Goal: Task Accomplishment & Management: Use online tool/utility

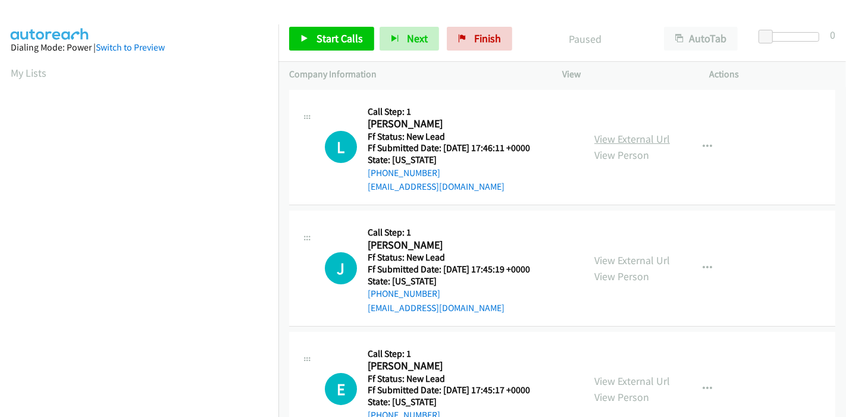
click at [635, 138] on link "View External Url" at bounding box center [632, 139] width 76 height 14
click at [620, 257] on link "View External Url" at bounding box center [632, 260] width 76 height 14
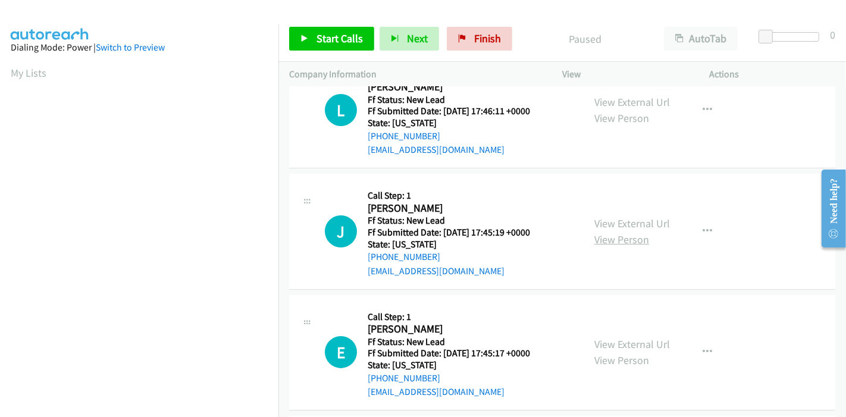
scroll to position [66, 0]
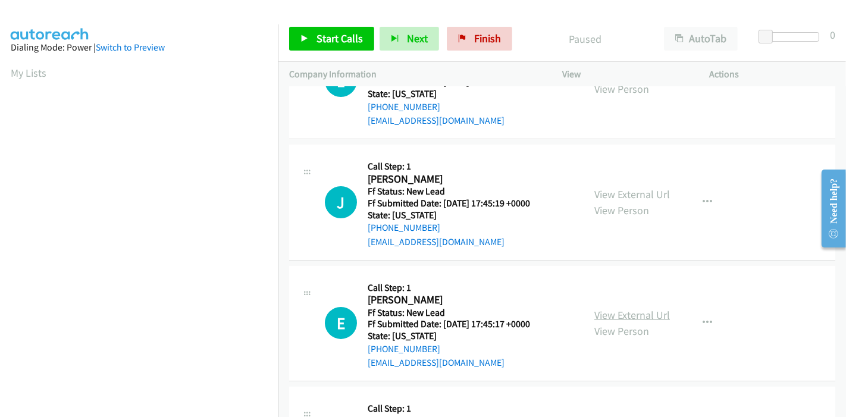
click at [620, 318] on link "View External Url" at bounding box center [632, 315] width 76 height 14
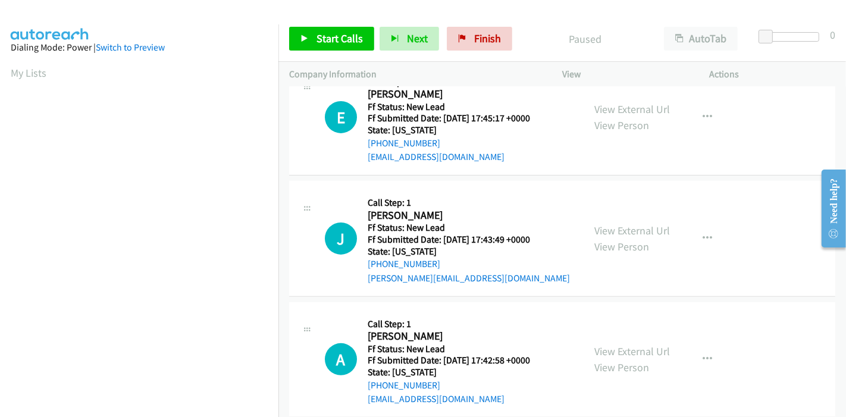
scroll to position [290, 0]
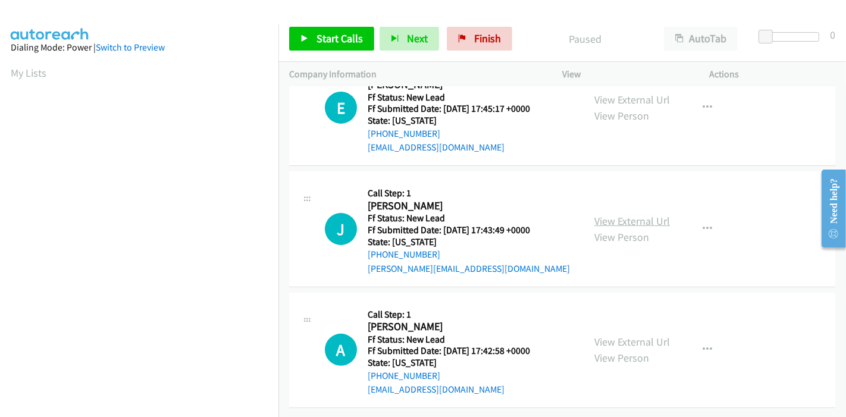
click at [643, 214] on link "View External Url" at bounding box center [632, 221] width 76 height 14
click at [611, 335] on link "View External Url" at bounding box center [632, 342] width 76 height 14
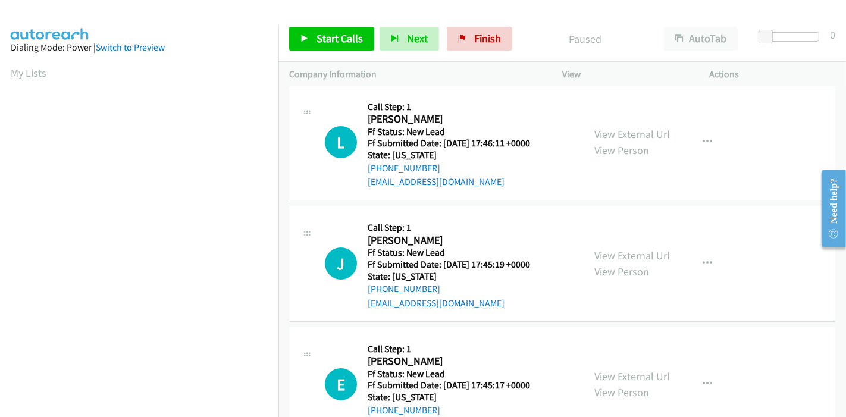
scroll to position [0, 0]
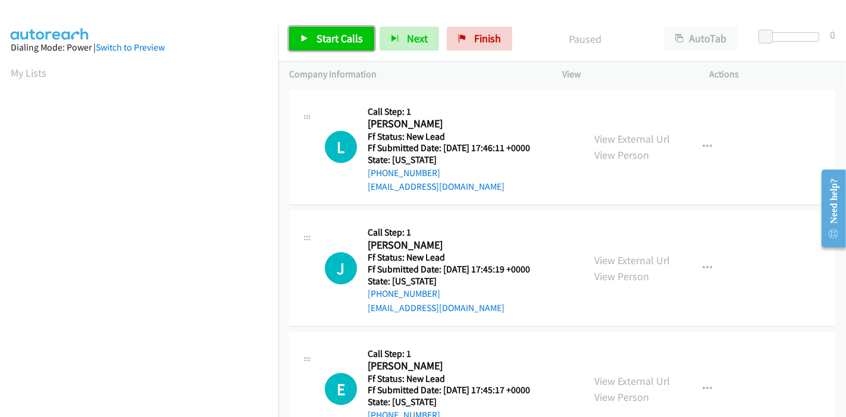
click at [329, 45] on span "Start Calls" at bounding box center [339, 39] width 46 height 14
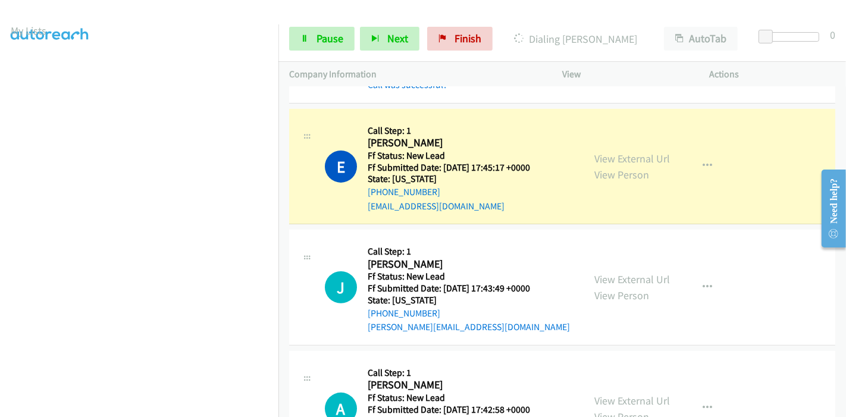
scroll to position [38, 0]
click at [304, 36] on icon at bounding box center [304, 39] width 8 height 8
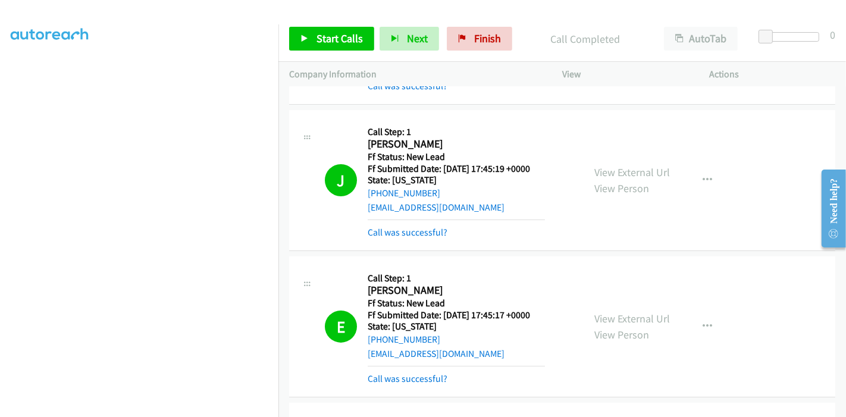
scroll to position [264, 0]
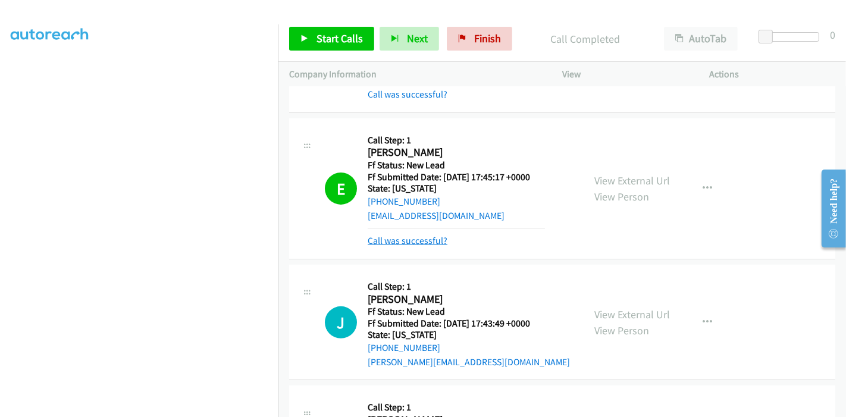
click at [428, 243] on link "Call was successful?" at bounding box center [407, 240] width 80 height 11
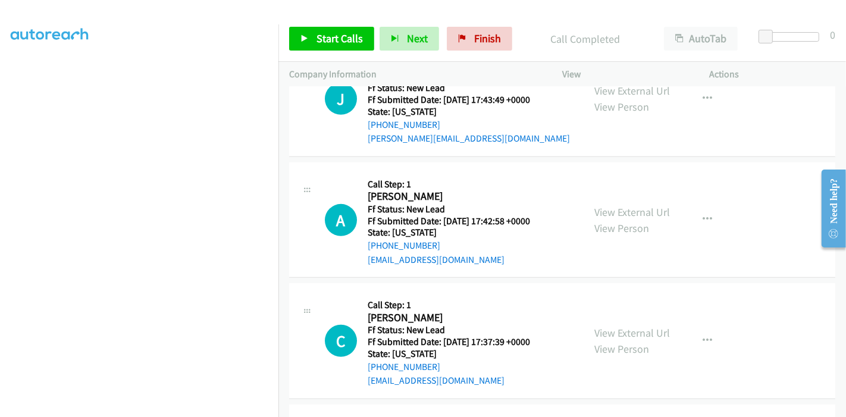
scroll to position [396, 0]
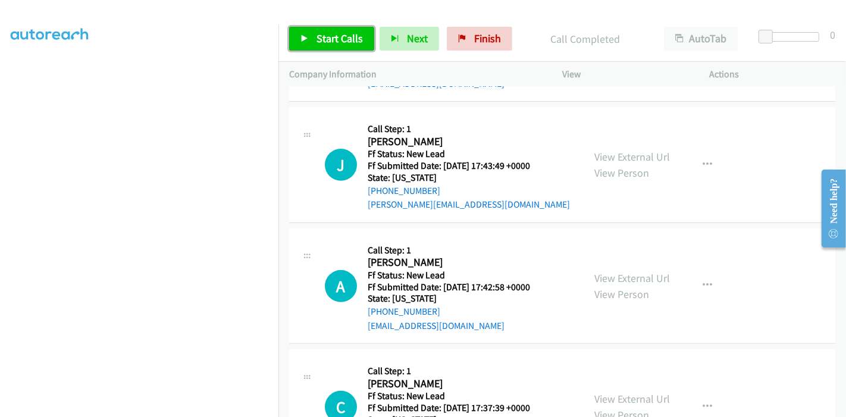
click at [326, 34] on span "Start Calls" at bounding box center [339, 39] width 46 height 14
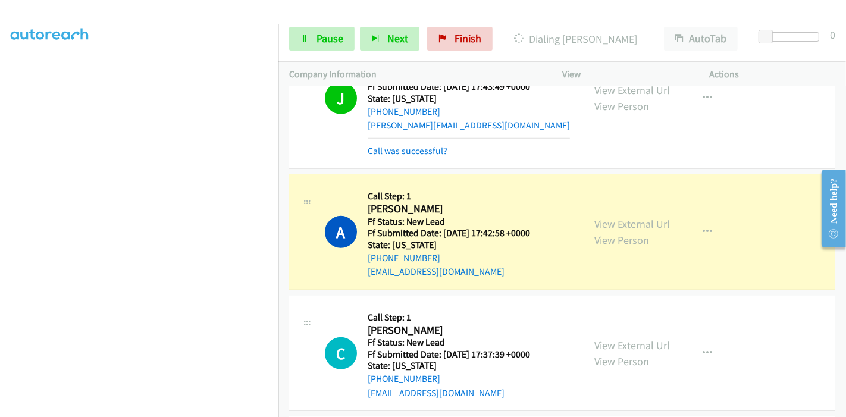
scroll to position [541, 0]
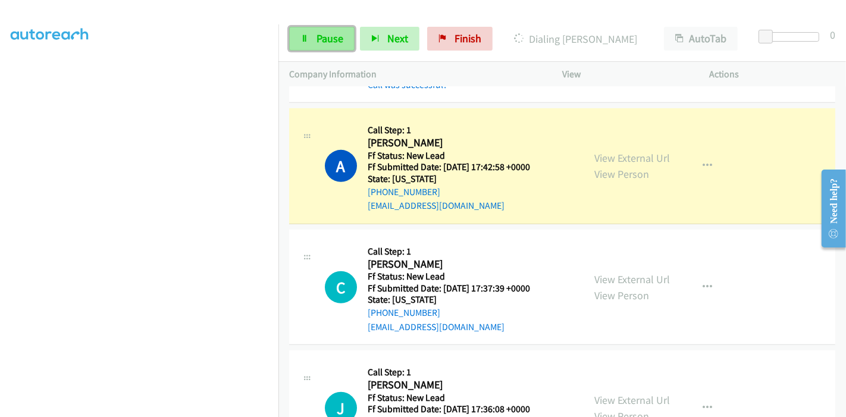
click at [310, 38] on link "Pause" at bounding box center [321, 39] width 65 height 24
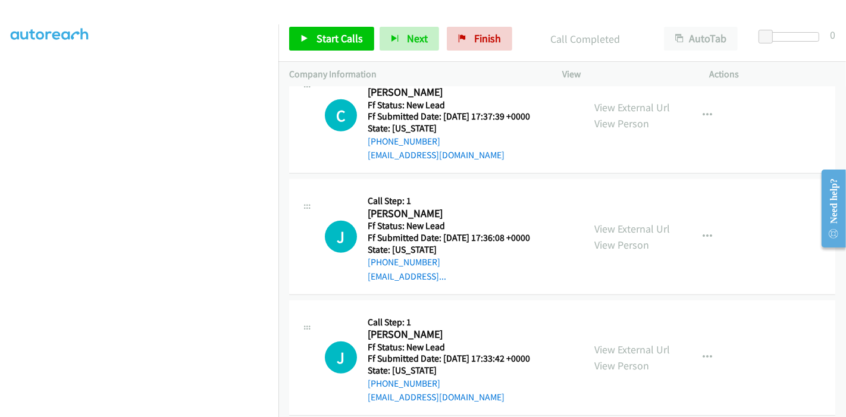
scroll to position [739, 0]
click at [645, 107] on link "View External Url" at bounding box center [632, 106] width 76 height 14
click at [608, 223] on link "View External Url" at bounding box center [632, 228] width 76 height 14
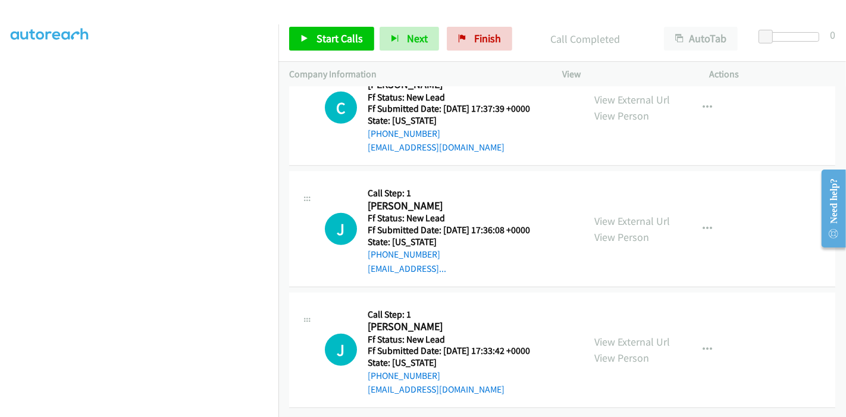
scroll to position [753, 0]
click at [610, 335] on link "View External Url" at bounding box center [632, 342] width 76 height 14
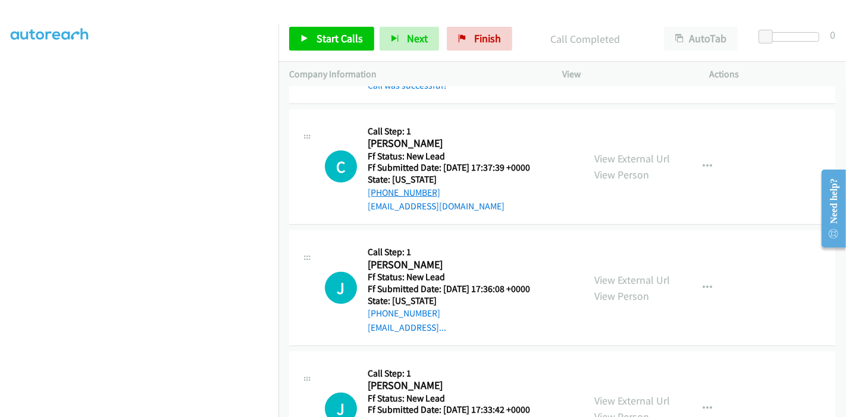
scroll to position [555, 0]
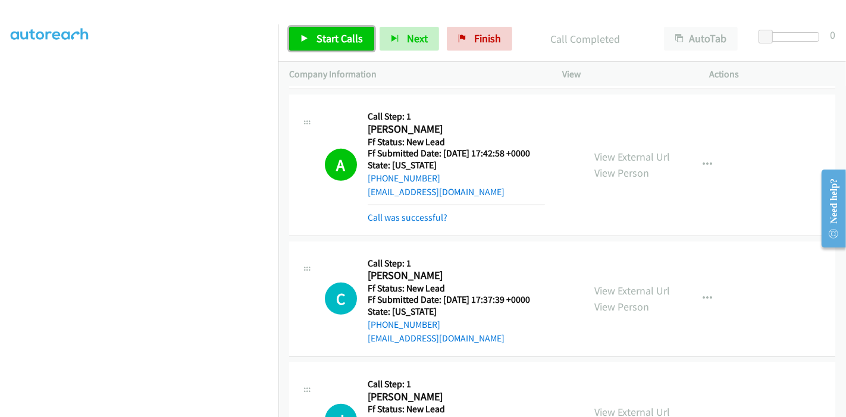
click at [312, 48] on link "Start Calls" at bounding box center [331, 39] width 85 height 24
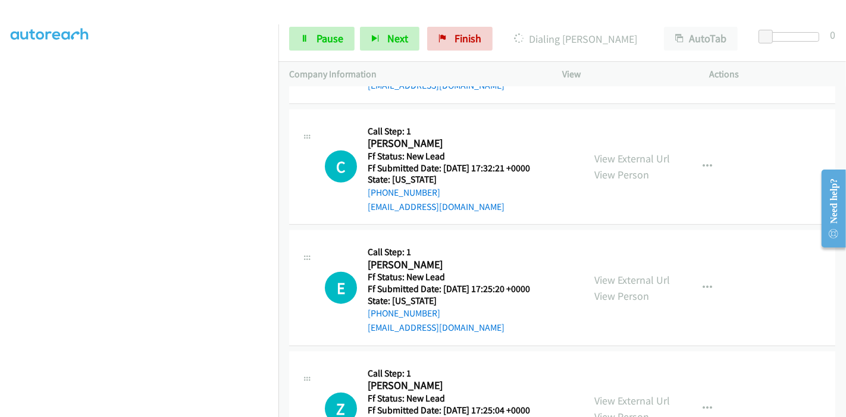
scroll to position [1140, 0]
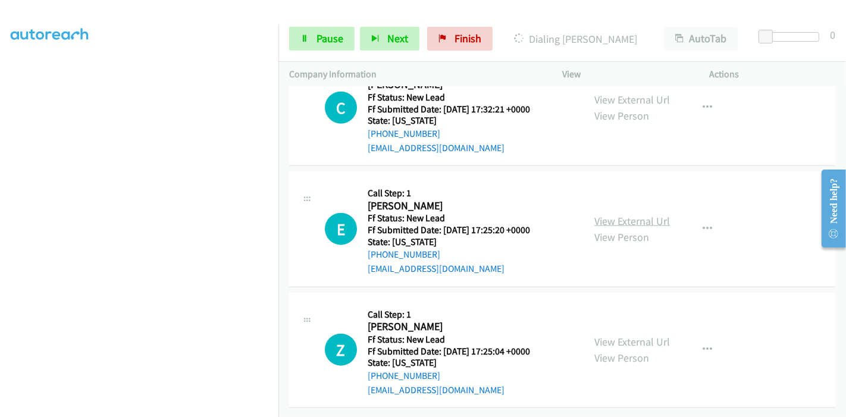
click at [617, 214] on link "View External Url" at bounding box center [632, 221] width 76 height 14
click at [620, 335] on link "View External Url" at bounding box center [632, 342] width 76 height 14
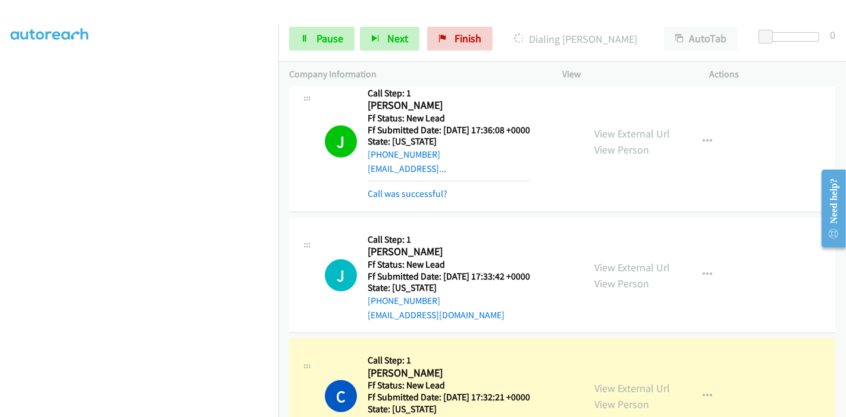
scroll to position [794, 0]
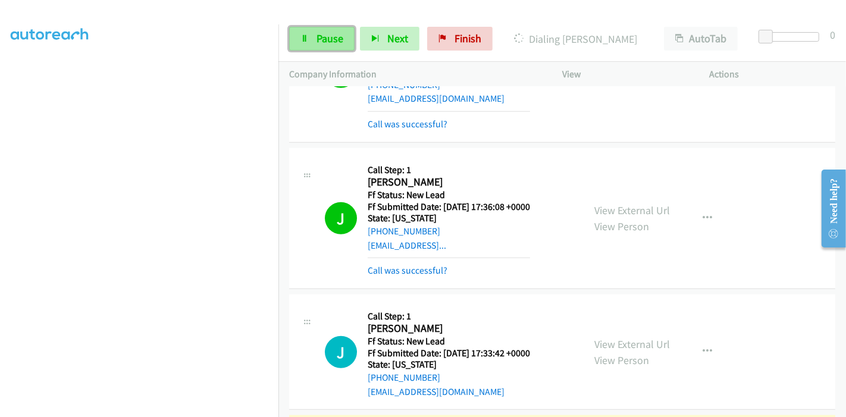
click at [316, 37] on span "Pause" at bounding box center [329, 39] width 27 height 14
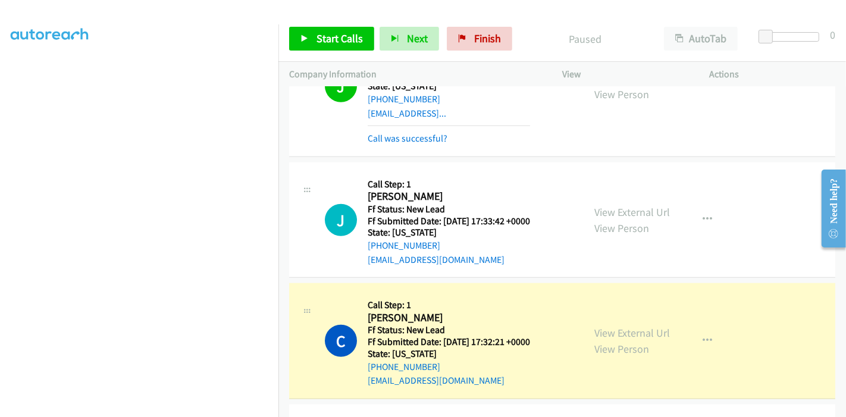
scroll to position [992, 0]
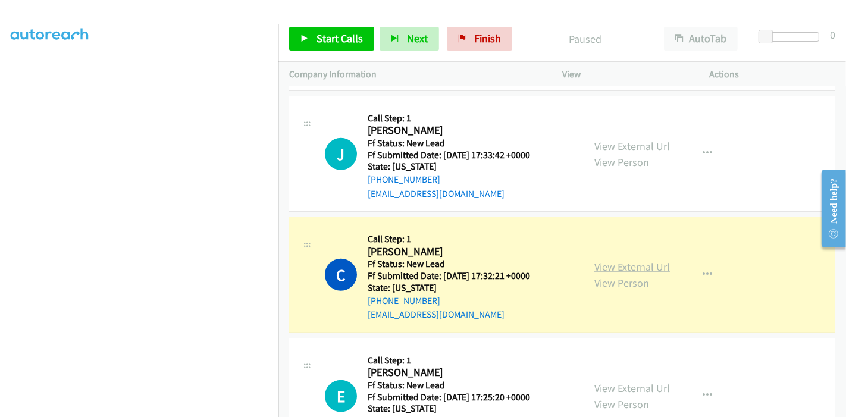
click at [643, 262] on link "View External Url" at bounding box center [632, 267] width 76 height 14
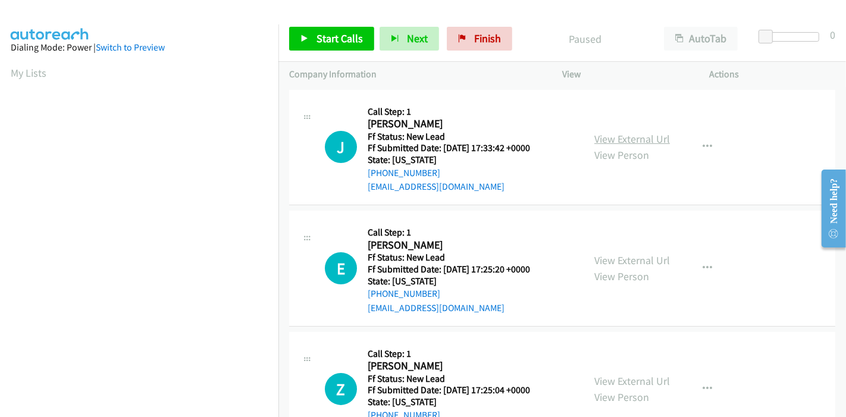
click at [640, 139] on link "View External Url" at bounding box center [632, 139] width 76 height 14
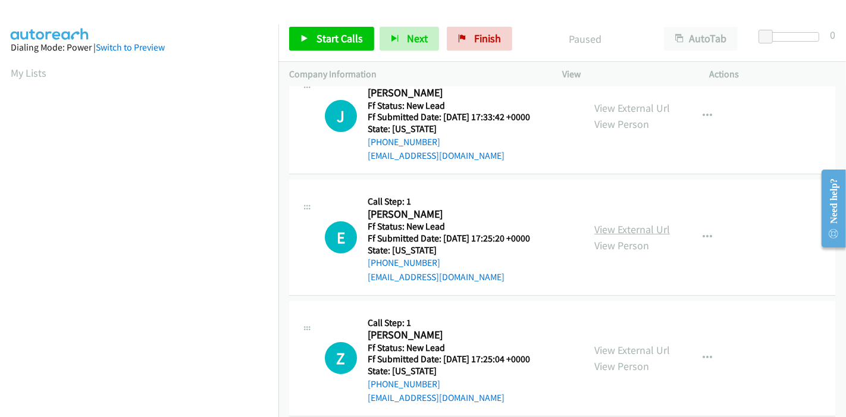
scroll to position [48, 0]
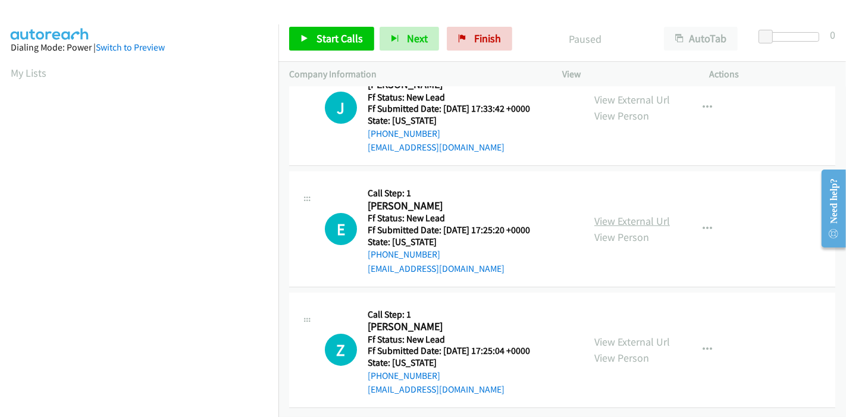
click at [624, 214] on link "View External Url" at bounding box center [632, 221] width 76 height 14
click at [618, 335] on link "View External Url" at bounding box center [632, 342] width 76 height 14
click at [343, 30] on link "Start Calls" at bounding box center [331, 39] width 85 height 24
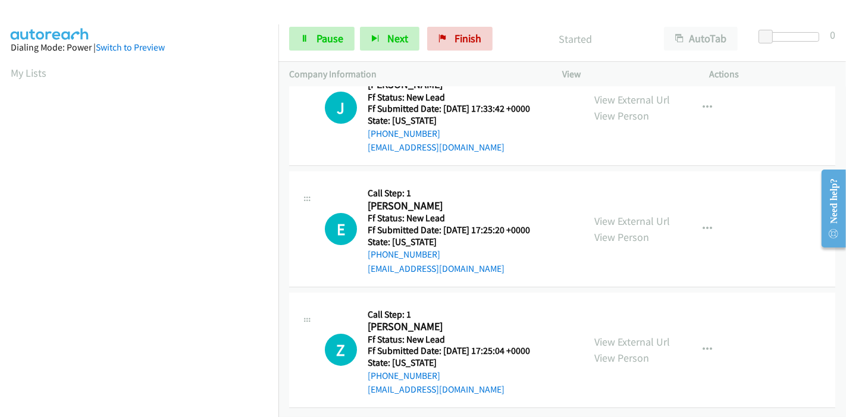
scroll to position [0, 0]
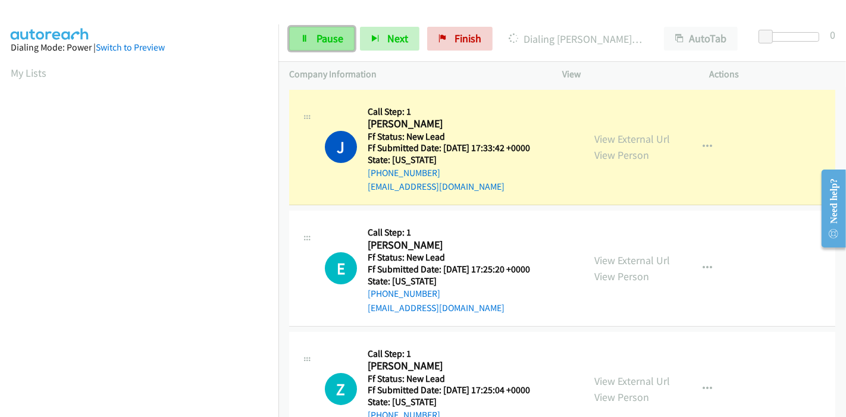
click at [319, 43] on span "Pause" at bounding box center [329, 39] width 27 height 14
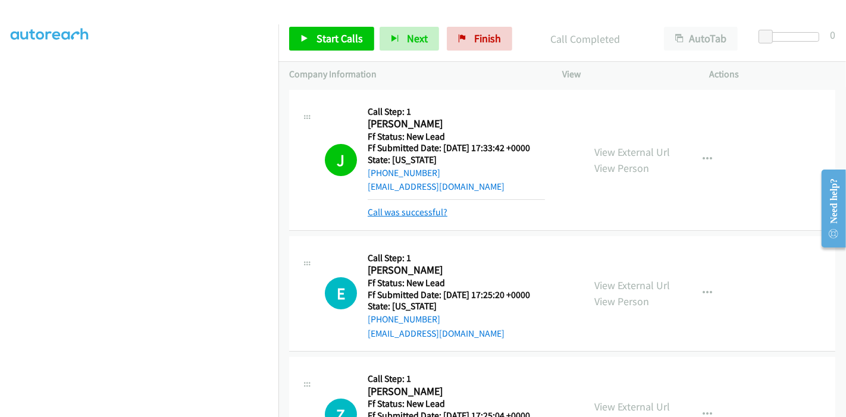
click at [410, 210] on link "Call was successful?" at bounding box center [407, 211] width 80 height 11
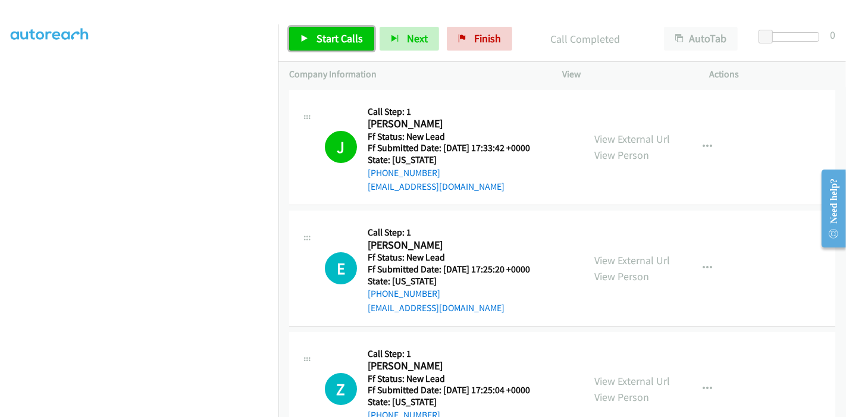
click at [316, 35] on span "Start Calls" at bounding box center [339, 39] width 46 height 14
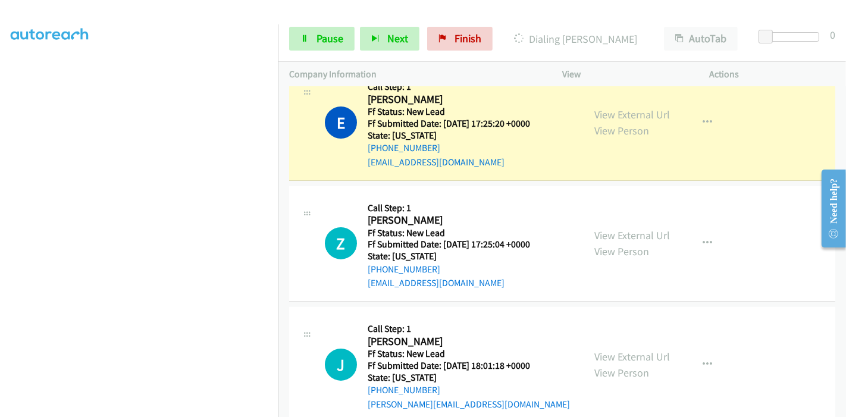
scroll to position [80, 0]
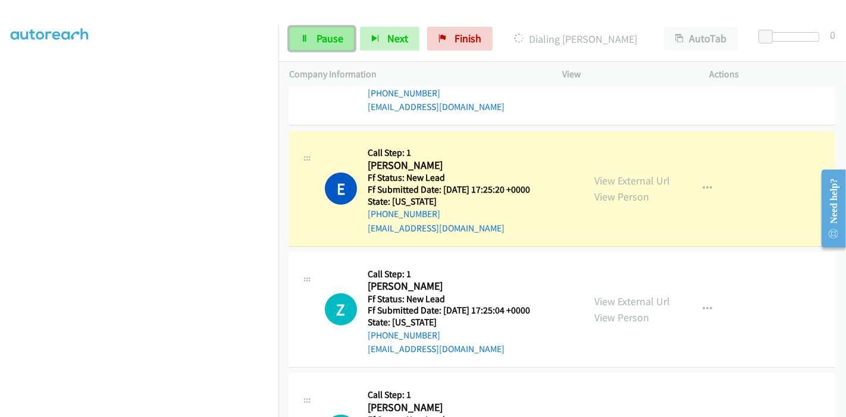
click at [313, 42] on link "Pause" at bounding box center [321, 39] width 65 height 24
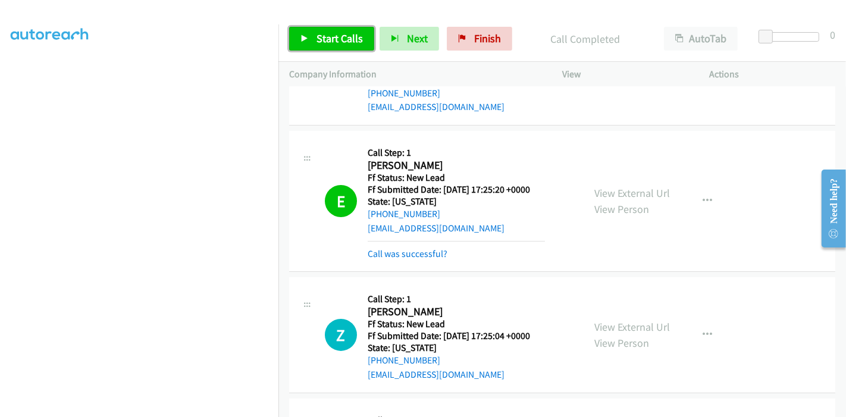
click at [319, 36] on span "Start Calls" at bounding box center [339, 39] width 46 height 14
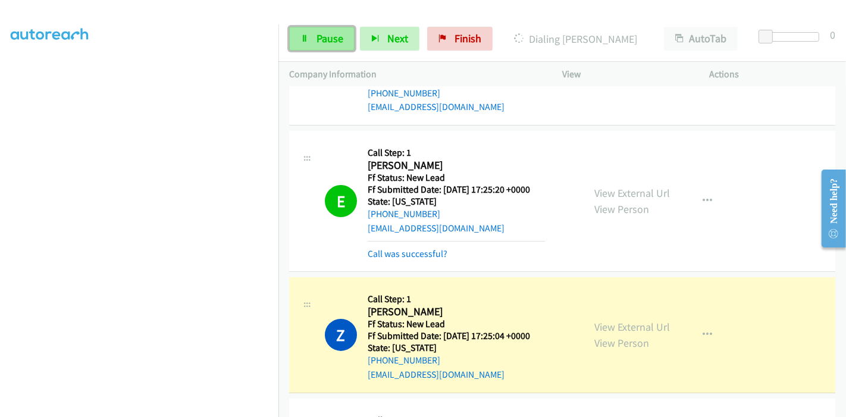
click at [310, 42] on link "Pause" at bounding box center [321, 39] width 65 height 24
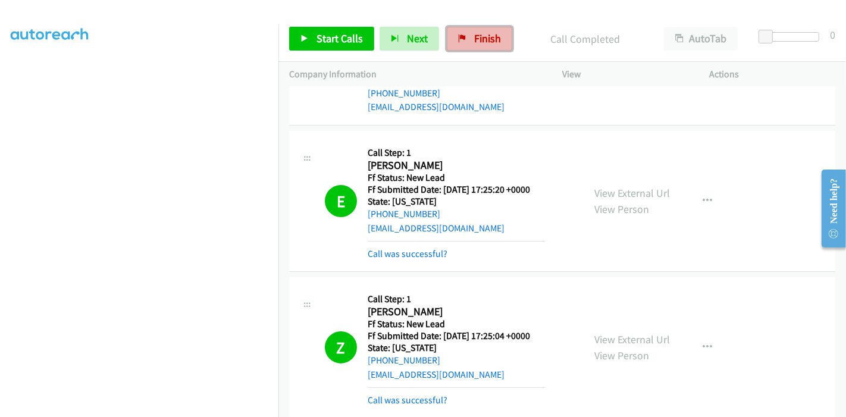
click at [474, 40] on span "Finish" at bounding box center [487, 39] width 27 height 14
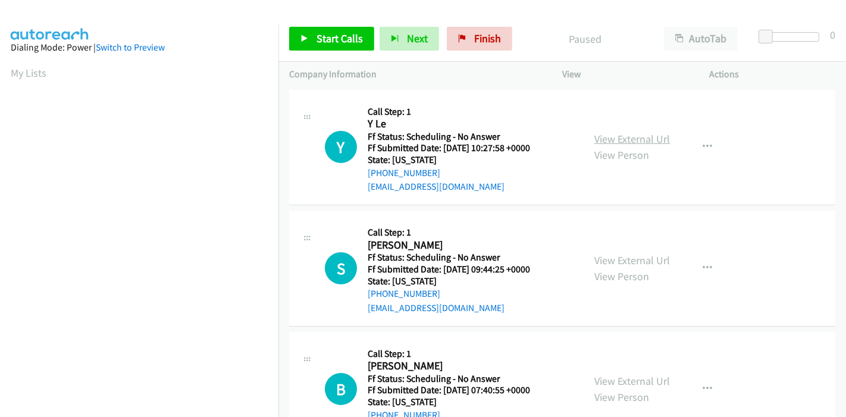
click at [627, 134] on link "View External Url" at bounding box center [632, 139] width 76 height 14
click at [640, 259] on link "View External Url" at bounding box center [632, 260] width 76 height 14
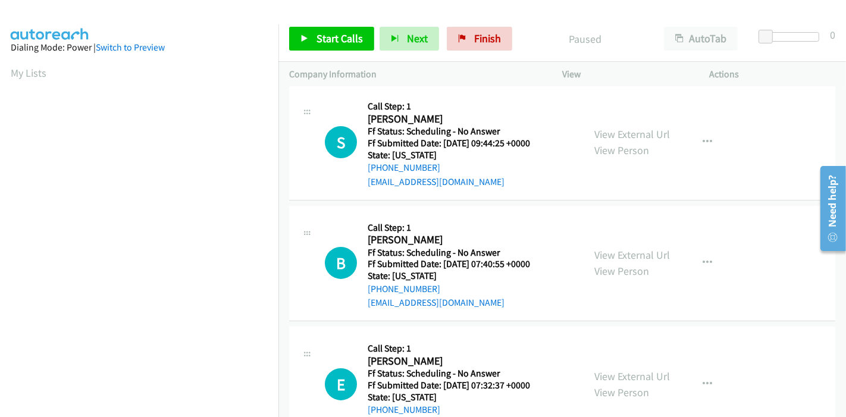
scroll to position [132, 0]
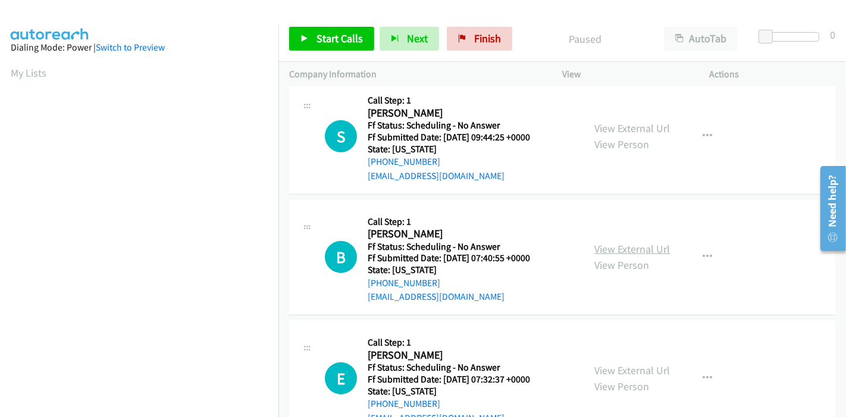
click at [634, 245] on link "View External Url" at bounding box center [632, 249] width 76 height 14
click at [322, 43] on span "Start Calls" at bounding box center [339, 39] width 46 height 14
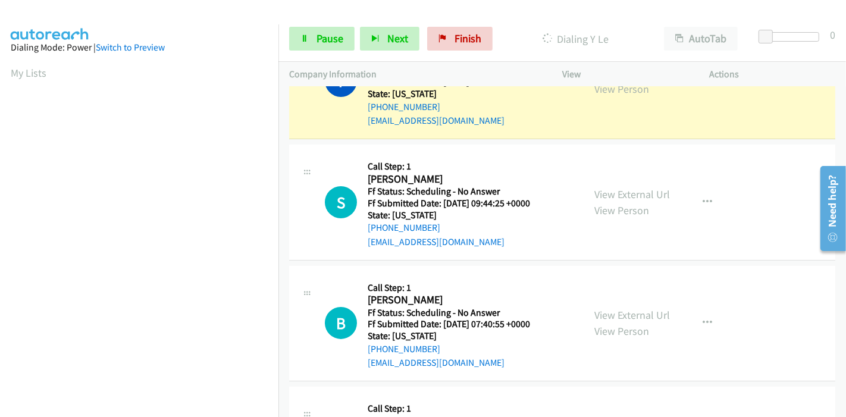
scroll to position [0, 0]
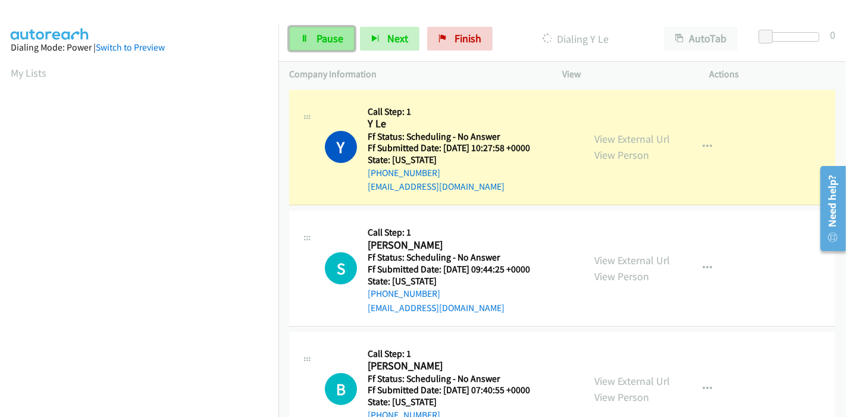
click at [326, 42] on span "Pause" at bounding box center [329, 39] width 27 height 14
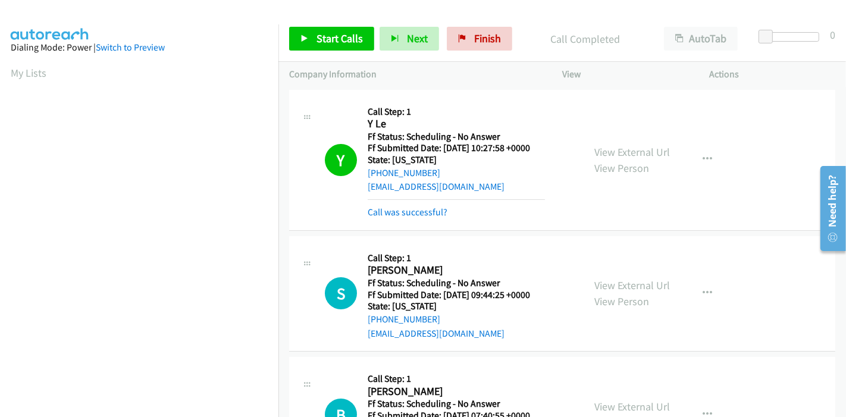
scroll to position [251, 0]
click at [329, 33] on span "Start Calls" at bounding box center [339, 39] width 46 height 14
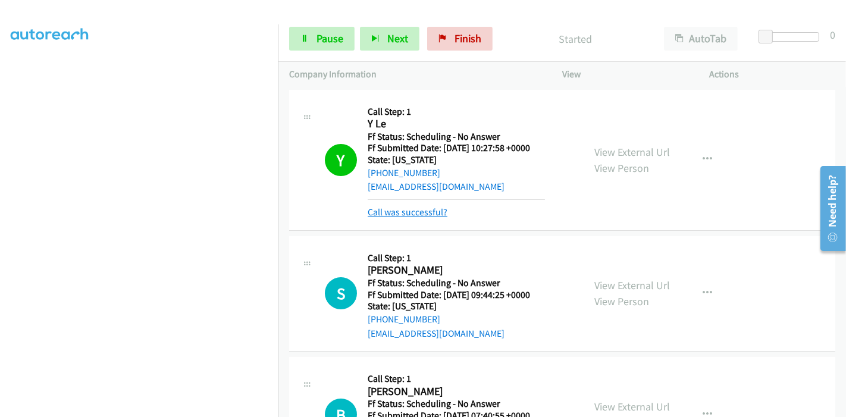
click at [422, 216] on link "Call was successful?" at bounding box center [407, 211] width 80 height 11
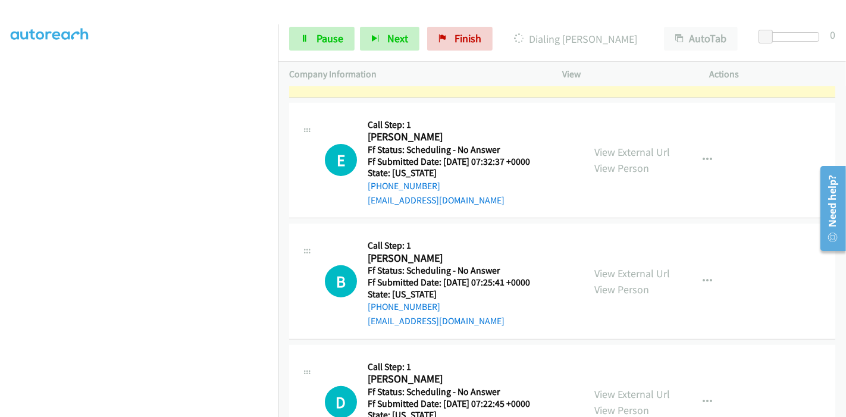
scroll to position [396, 0]
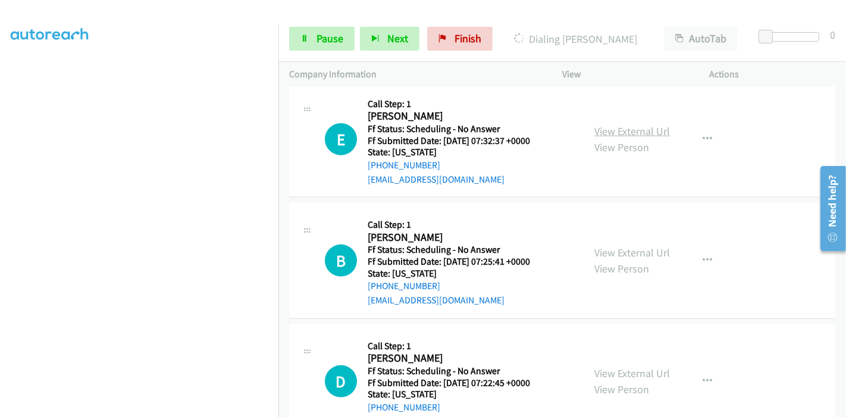
click at [621, 128] on link "View External Url" at bounding box center [632, 131] width 76 height 14
click at [605, 248] on link "View External Url" at bounding box center [632, 253] width 76 height 14
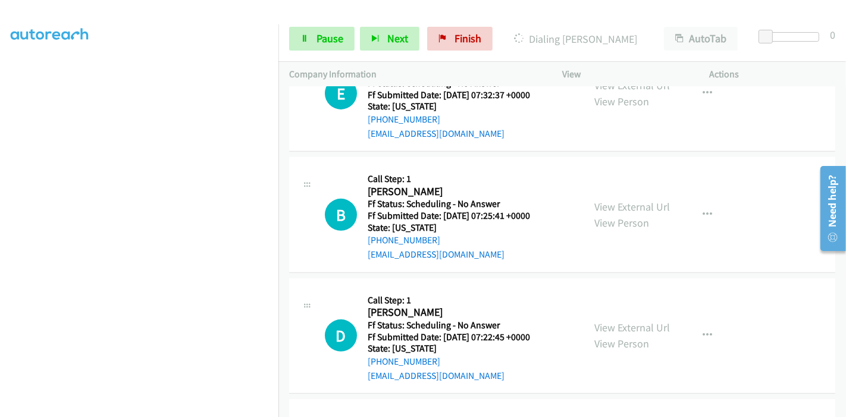
scroll to position [462, 0]
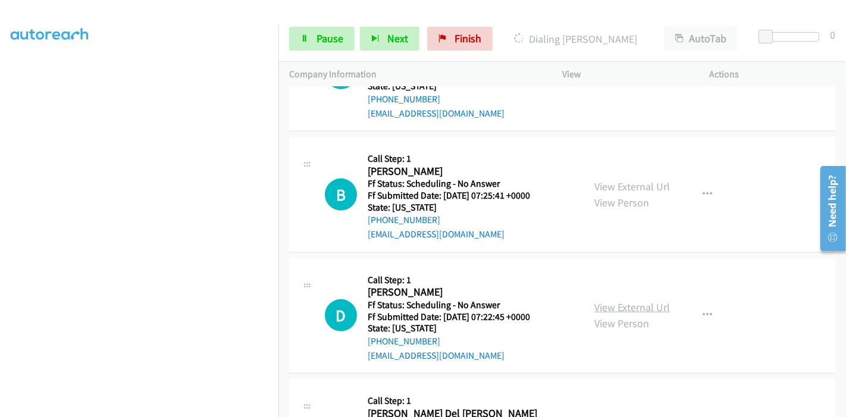
click at [602, 301] on link "View External Url" at bounding box center [632, 307] width 76 height 14
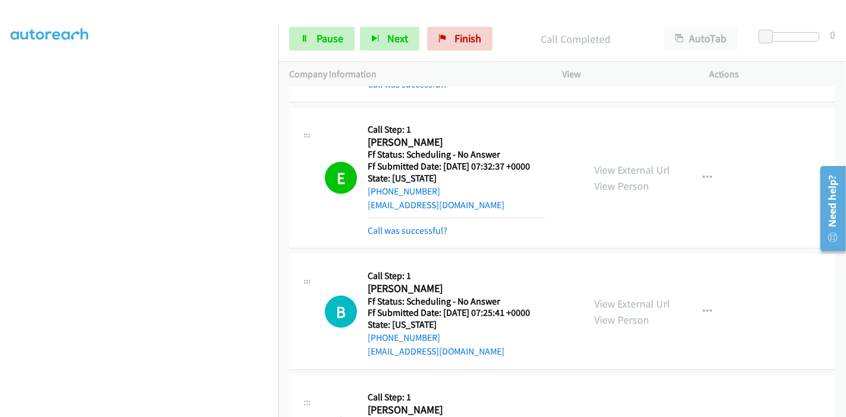
scroll to position [368, 0]
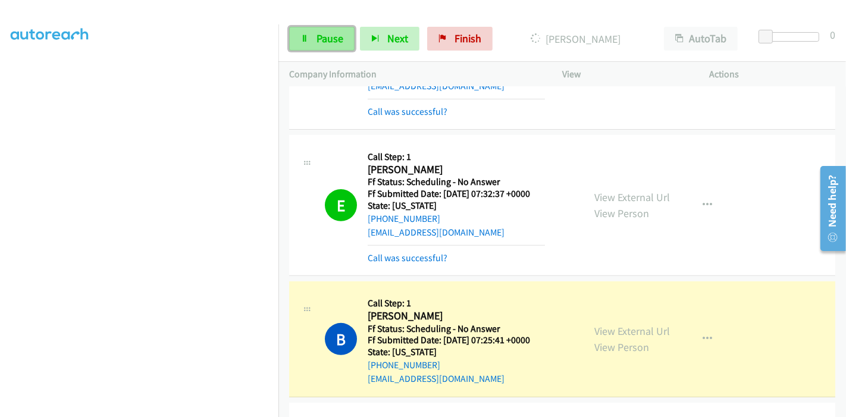
click at [312, 34] on link "Pause" at bounding box center [321, 39] width 65 height 24
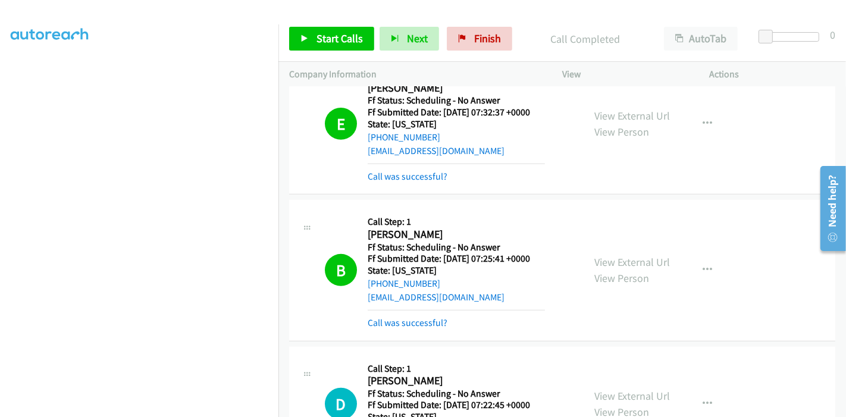
scroll to position [434, 0]
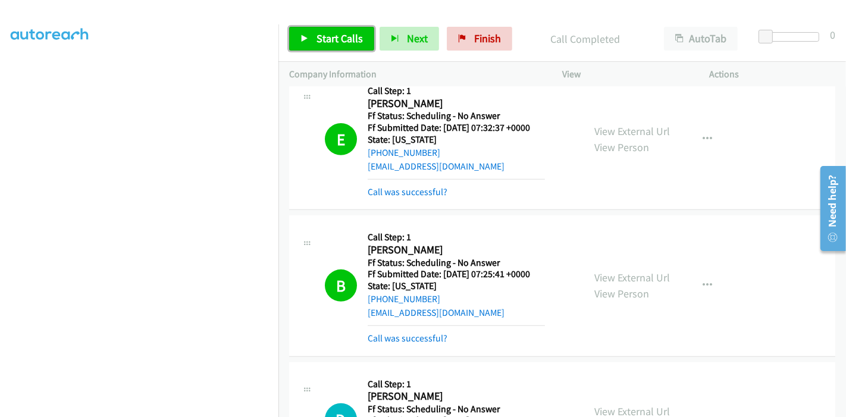
click at [316, 40] on span "Start Calls" at bounding box center [339, 39] width 46 height 14
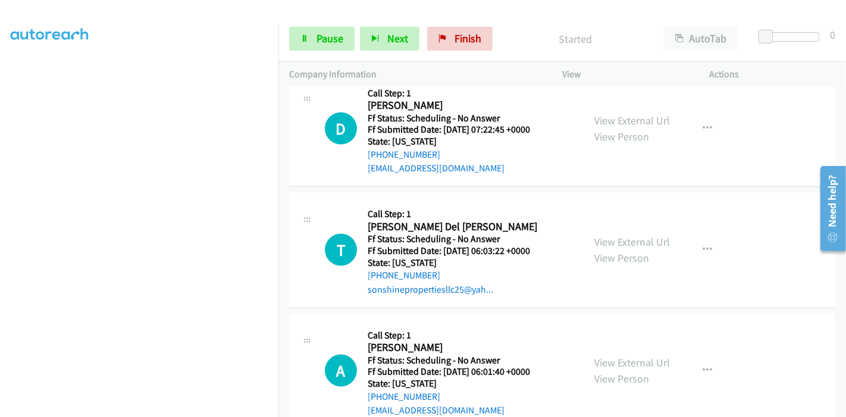
scroll to position [764, 0]
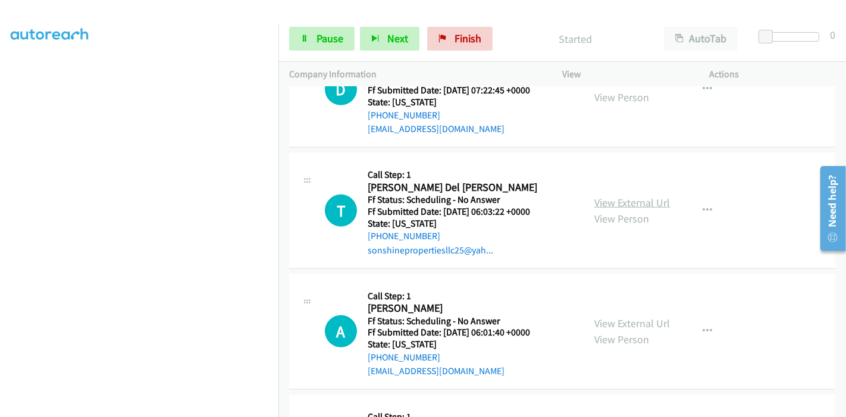
click at [627, 197] on link "View External Url" at bounding box center [632, 203] width 76 height 14
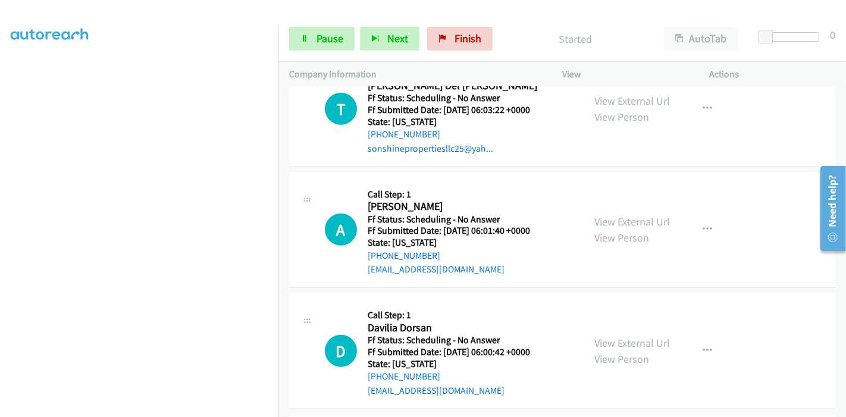
scroll to position [897, 0]
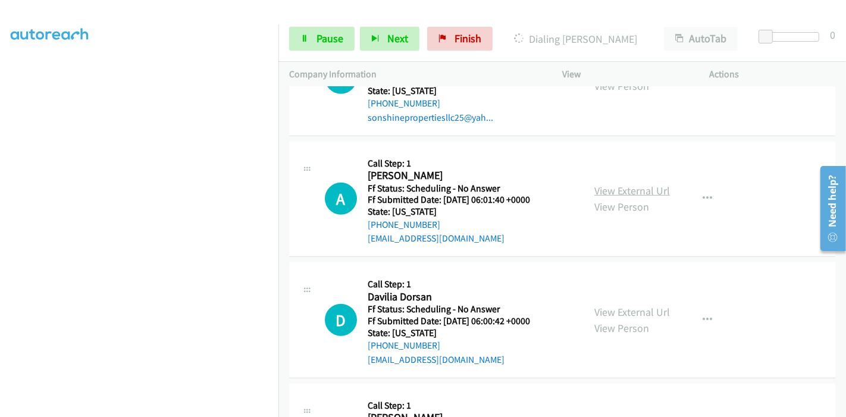
click at [605, 189] on link "View External Url" at bounding box center [632, 191] width 76 height 14
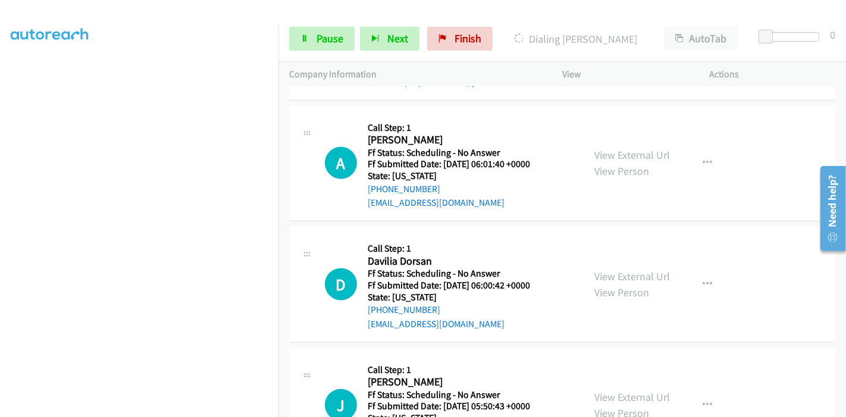
scroll to position [963, 0]
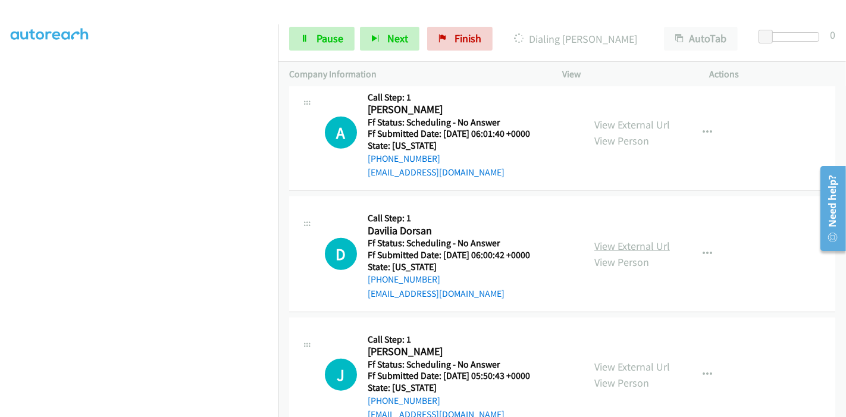
click at [605, 244] on link "View External Url" at bounding box center [632, 246] width 76 height 14
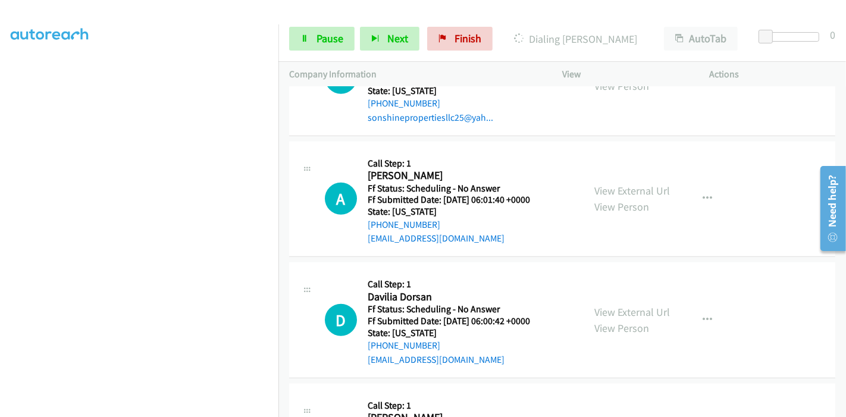
scroll to position [1029, 0]
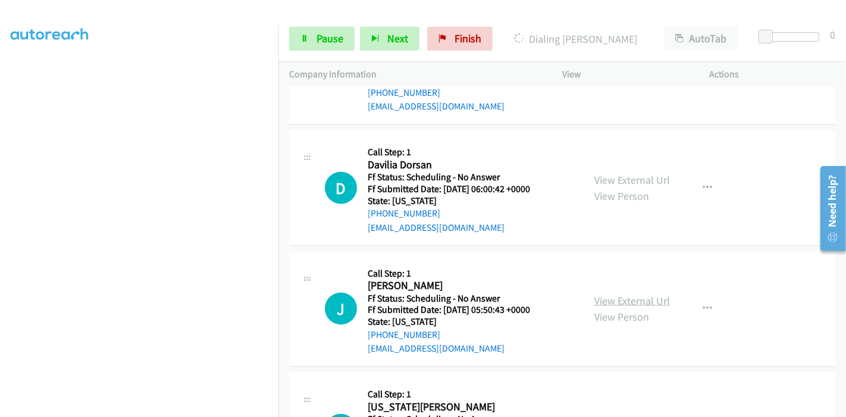
click at [613, 298] on link "View External Url" at bounding box center [632, 301] width 76 height 14
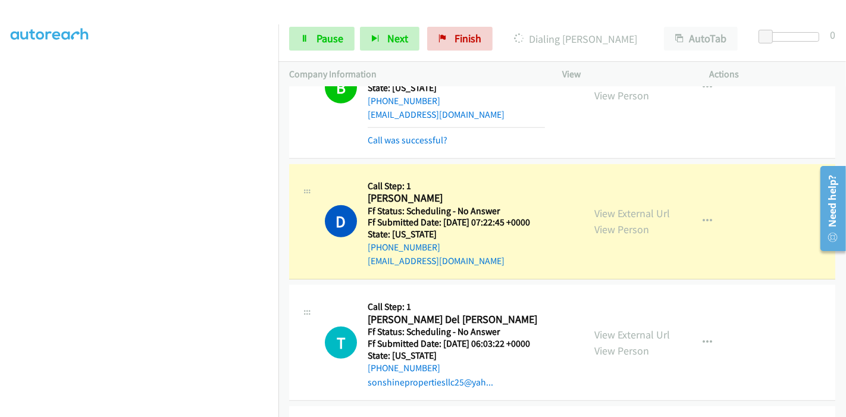
scroll to position [698, 0]
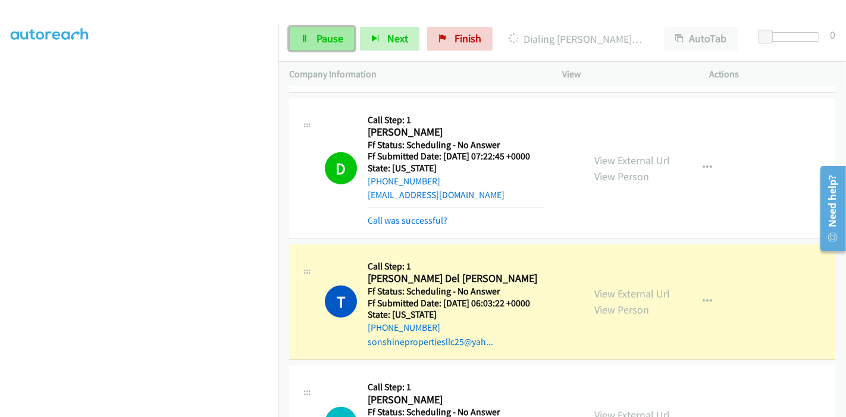
click at [327, 33] on span "Pause" at bounding box center [329, 39] width 27 height 14
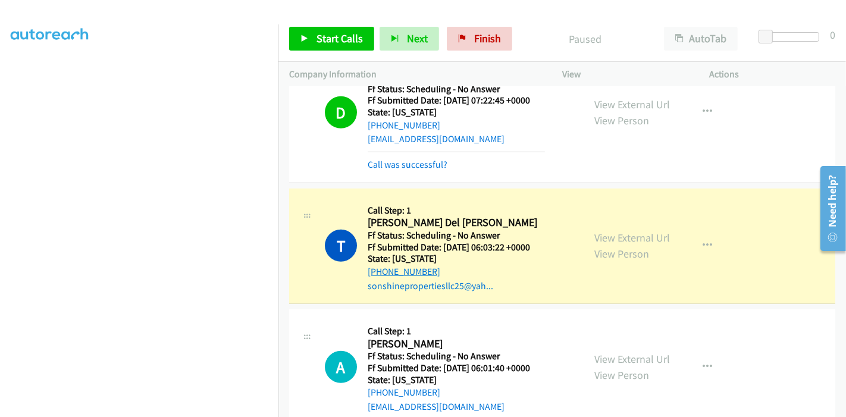
scroll to position [831, 0]
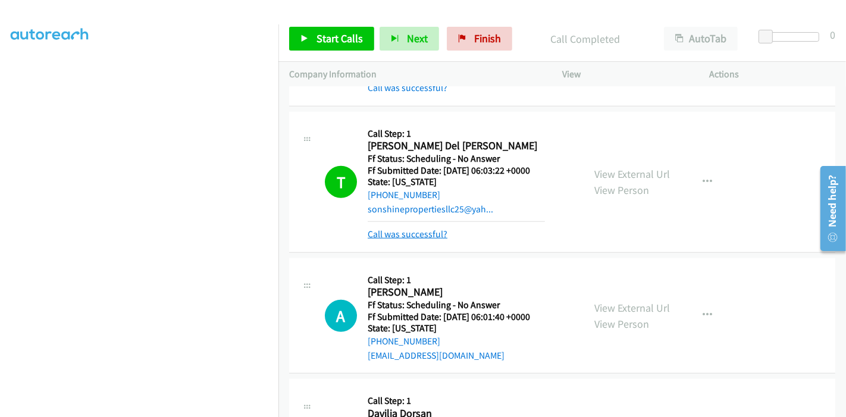
click at [425, 233] on link "Call was successful?" at bounding box center [407, 233] width 80 height 11
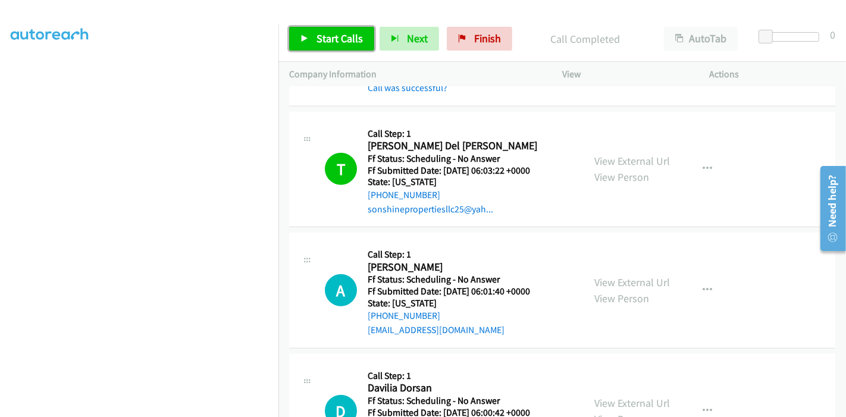
click at [322, 38] on span "Start Calls" at bounding box center [339, 39] width 46 height 14
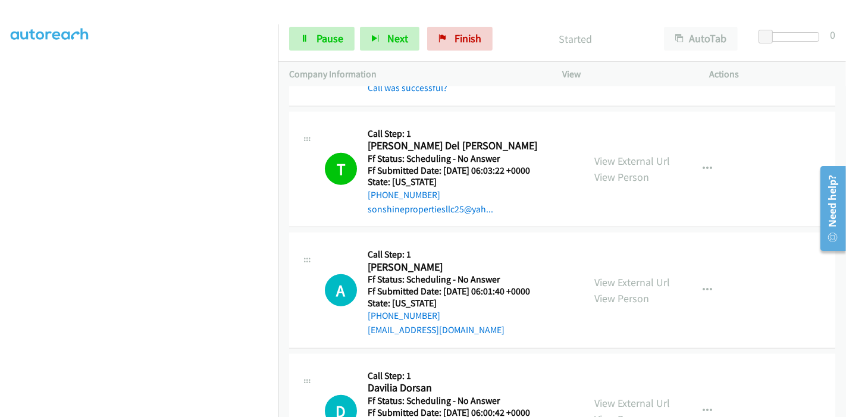
scroll to position [963, 0]
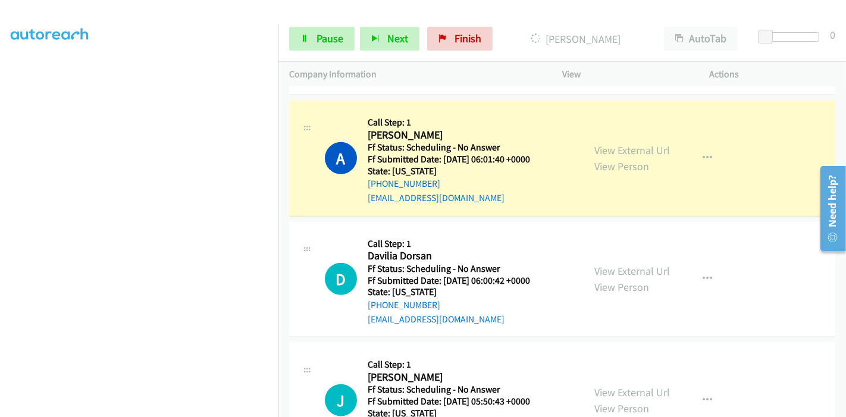
click at [551, 178] on div "A Callback Scheduled Call Step: 1 Amine Elki America/New_York Ff Status: Schedu…" at bounding box center [449, 158] width 248 height 94
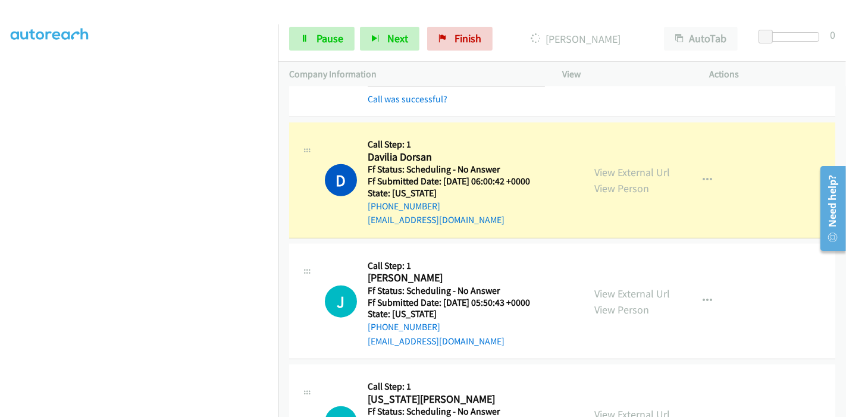
scroll to position [1107, 0]
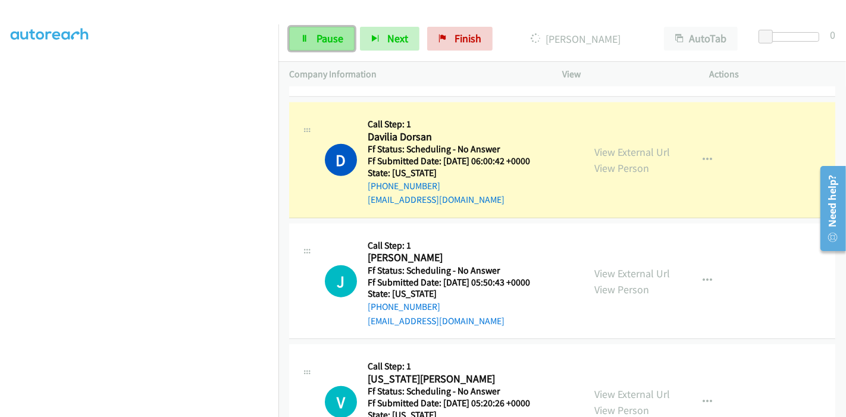
click at [328, 42] on span "Pause" at bounding box center [329, 39] width 27 height 14
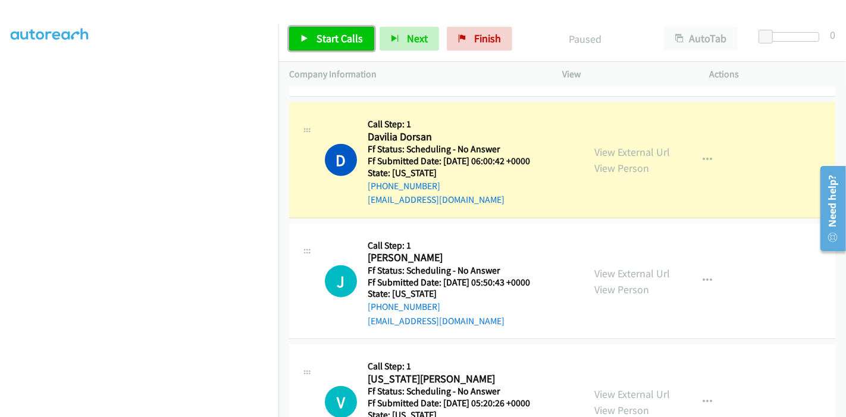
click at [328, 42] on span "Start Calls" at bounding box center [339, 39] width 46 height 14
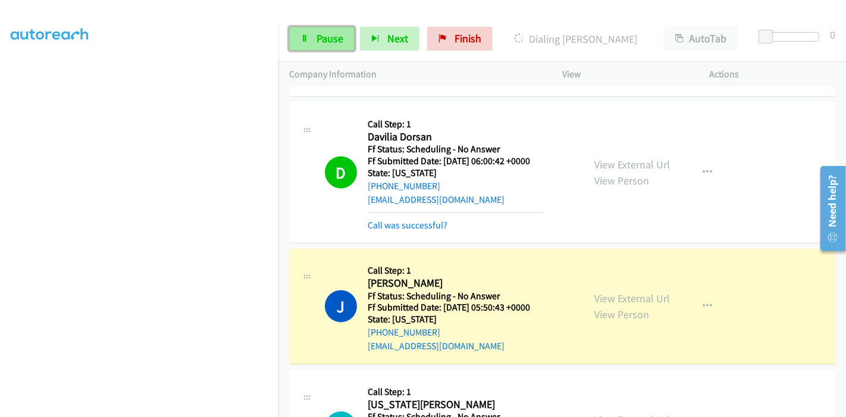
click at [326, 45] on span "Pause" at bounding box center [329, 39] width 27 height 14
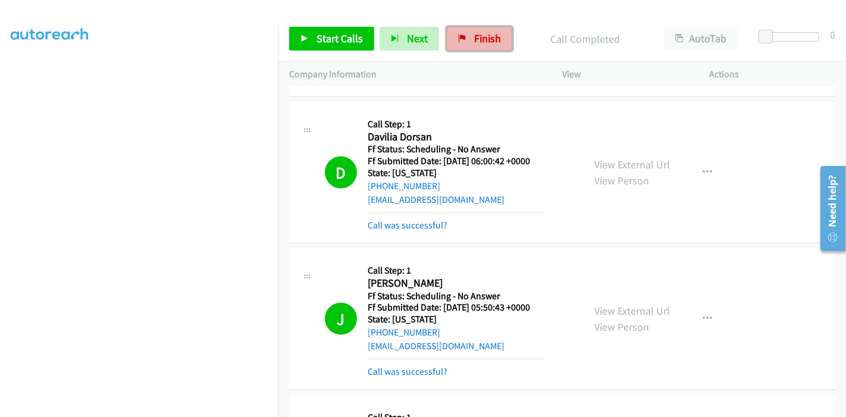
drag, startPoint x: 474, startPoint y: 40, endPoint x: 465, endPoint y: 42, distance: 9.6
click at [474, 40] on span "Finish" at bounding box center [487, 39] width 27 height 14
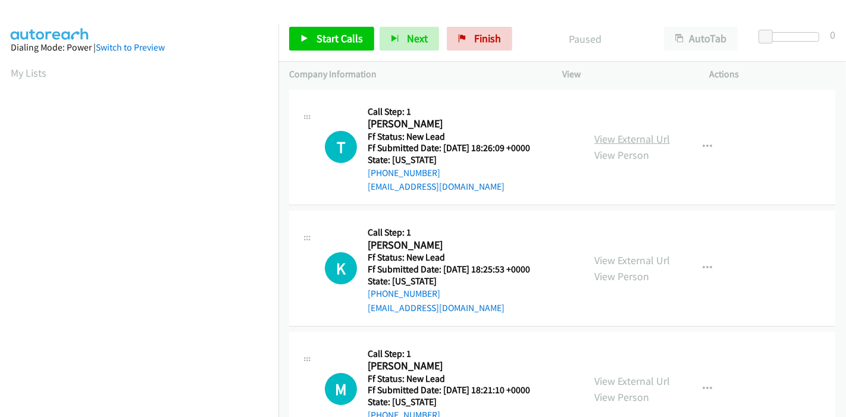
click at [645, 143] on link "View External Url" at bounding box center [632, 139] width 76 height 14
click at [618, 256] on link "View External Url" at bounding box center [632, 260] width 76 height 14
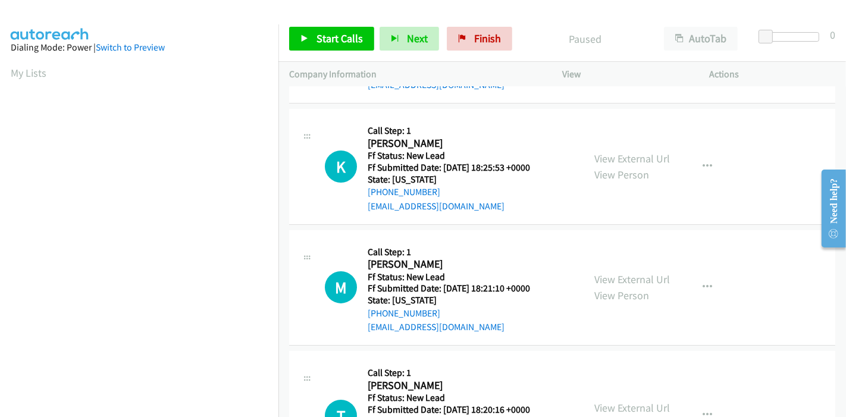
scroll to position [132, 0]
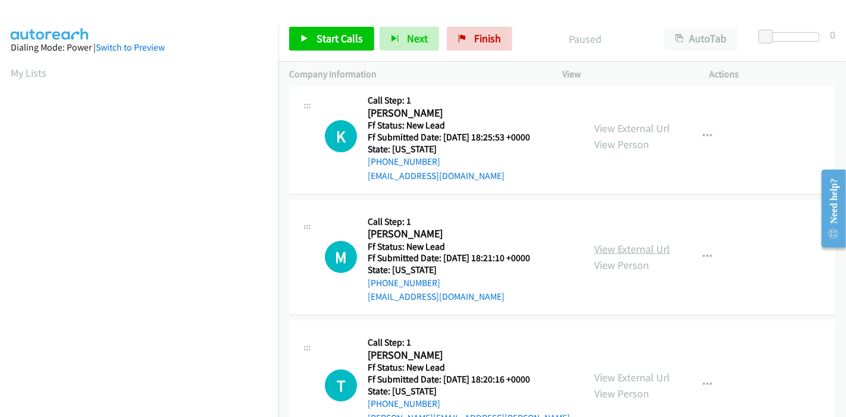
click at [621, 252] on link "View External Url" at bounding box center [632, 249] width 76 height 14
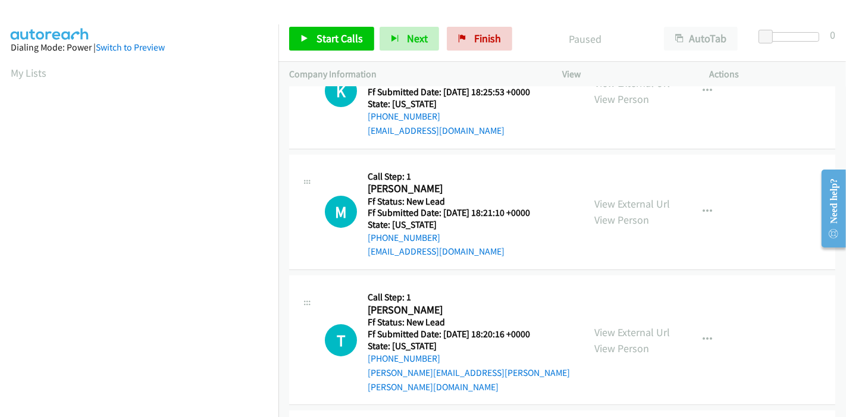
scroll to position [198, 0]
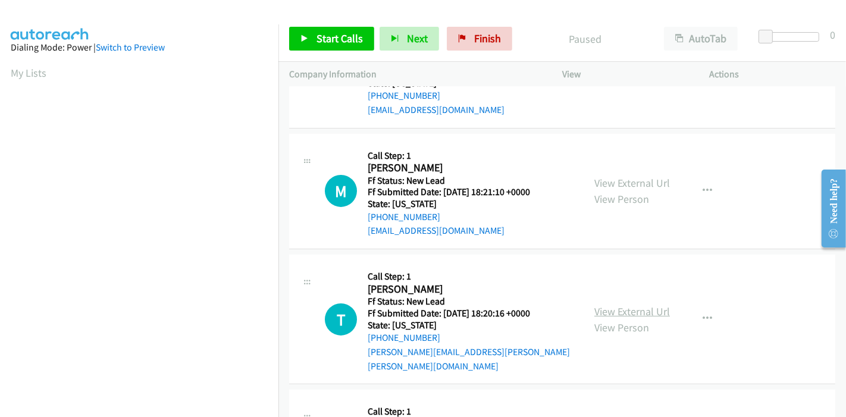
click at [599, 304] on link "View External Url" at bounding box center [632, 311] width 76 height 14
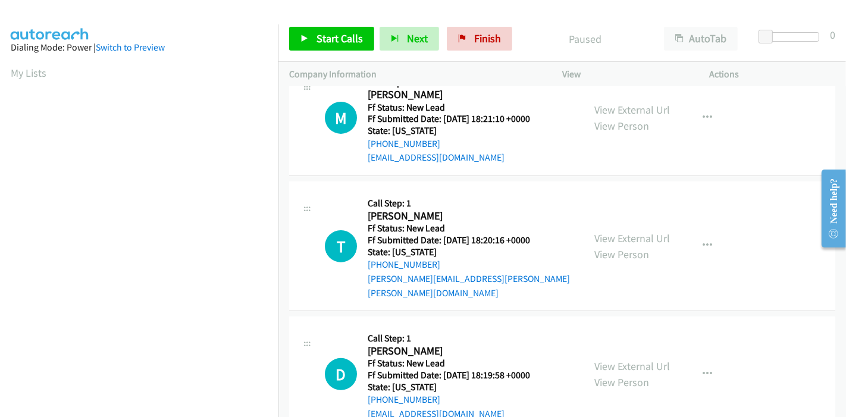
scroll to position [290, 0]
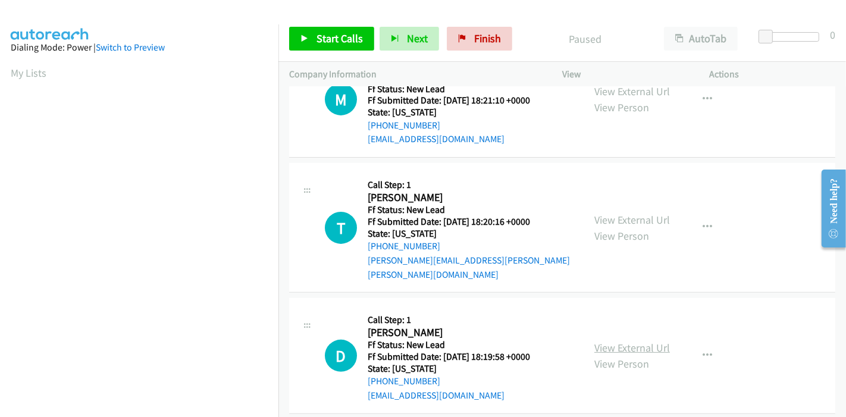
click at [609, 341] on link "View External Url" at bounding box center [632, 348] width 76 height 14
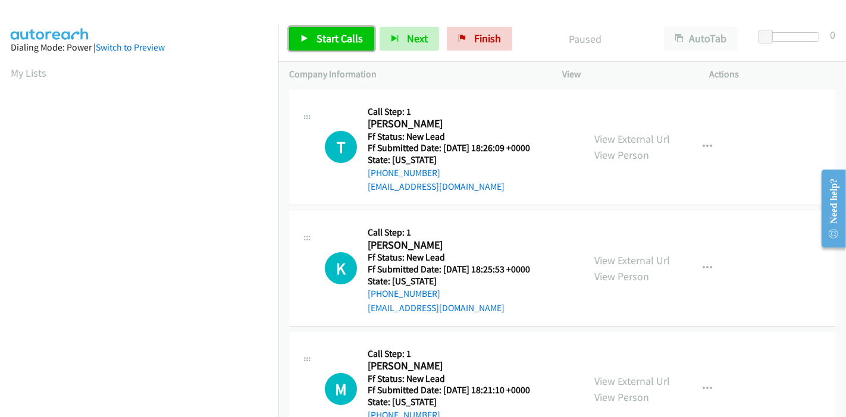
click at [321, 33] on span "Start Calls" at bounding box center [339, 39] width 46 height 14
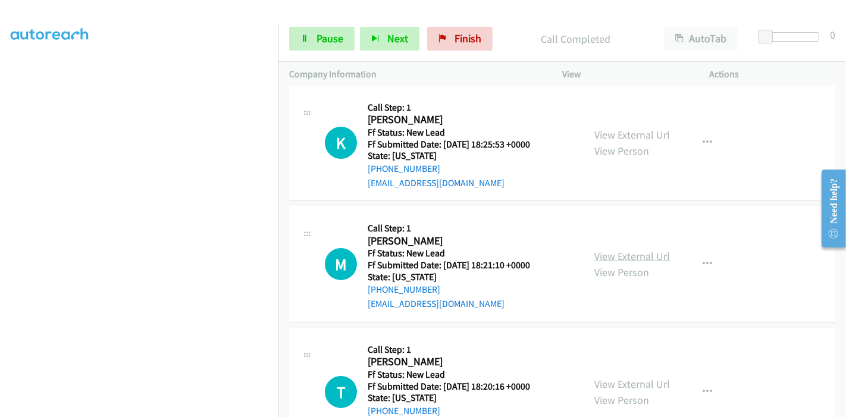
scroll to position [132, 0]
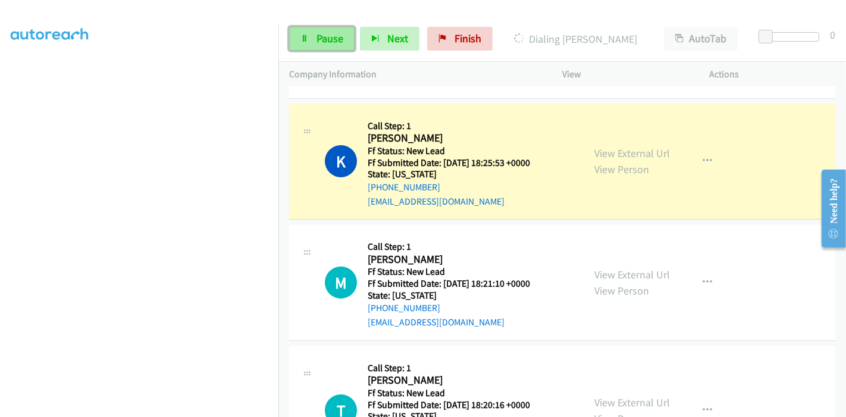
click at [306, 37] on icon at bounding box center [304, 39] width 8 height 8
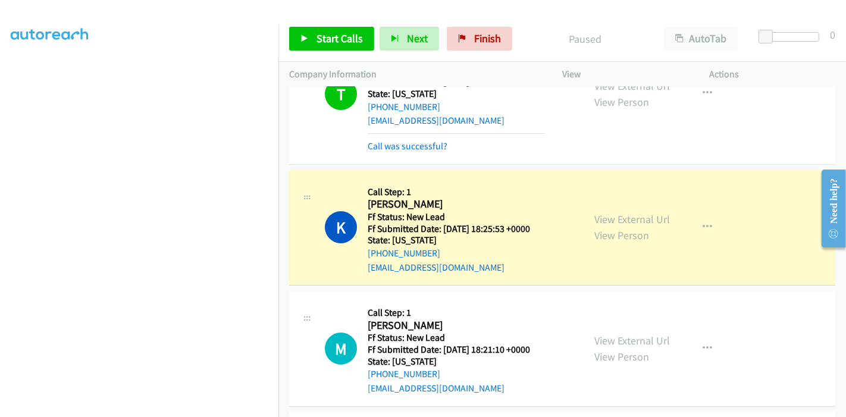
scroll to position [251, 0]
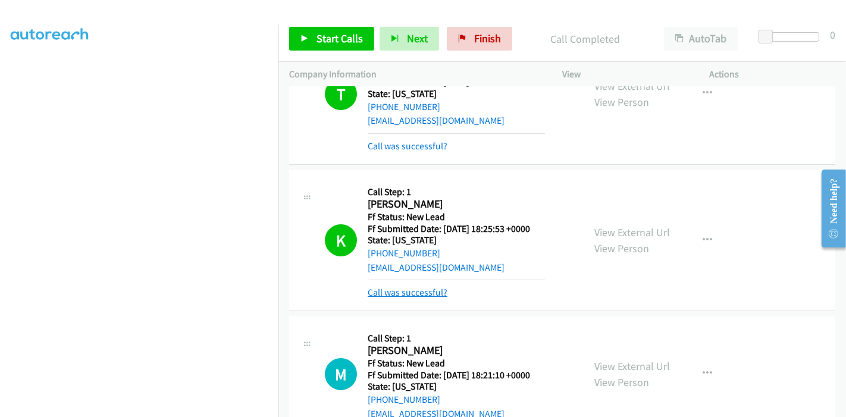
click at [403, 290] on link "Call was successful?" at bounding box center [407, 292] width 80 height 11
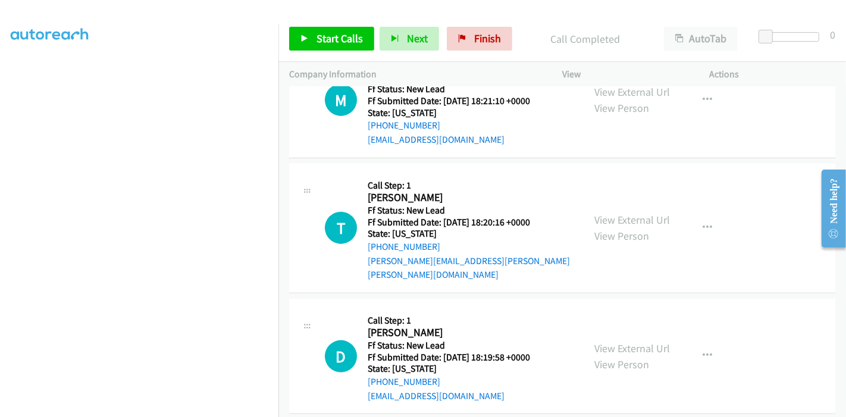
scroll to position [249, 0]
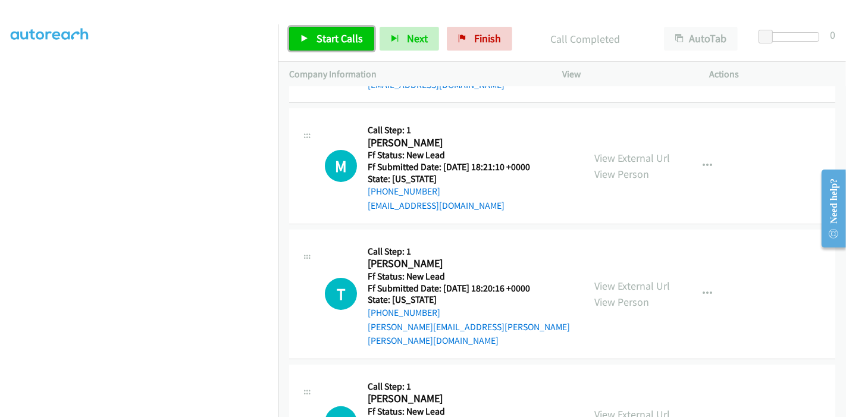
click at [310, 42] on link "Start Calls" at bounding box center [331, 39] width 85 height 24
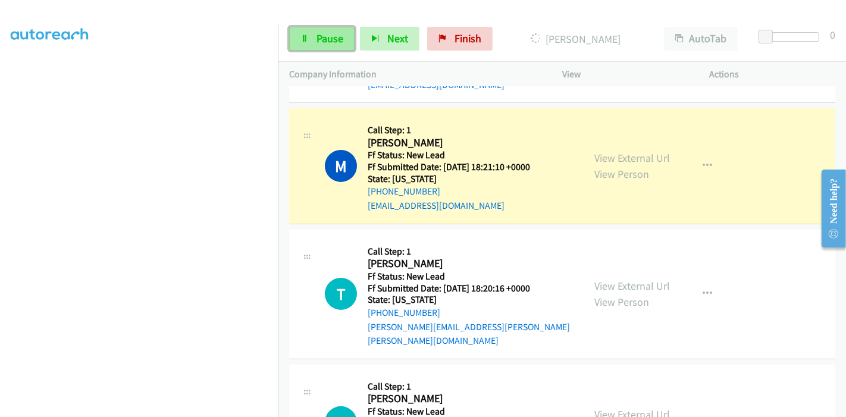
click at [314, 42] on link "Pause" at bounding box center [321, 39] width 65 height 24
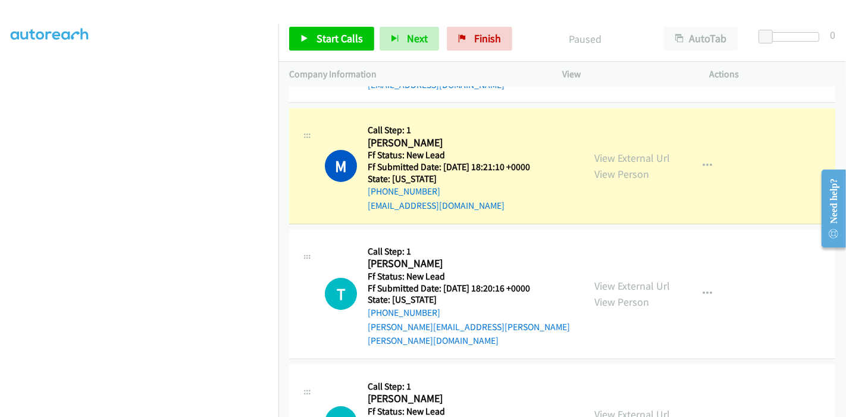
scroll to position [251, 0]
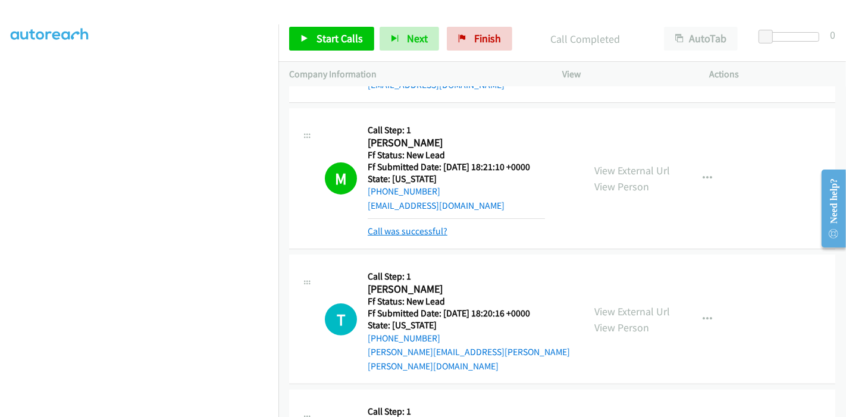
click at [431, 232] on link "Call was successful?" at bounding box center [407, 230] width 80 height 11
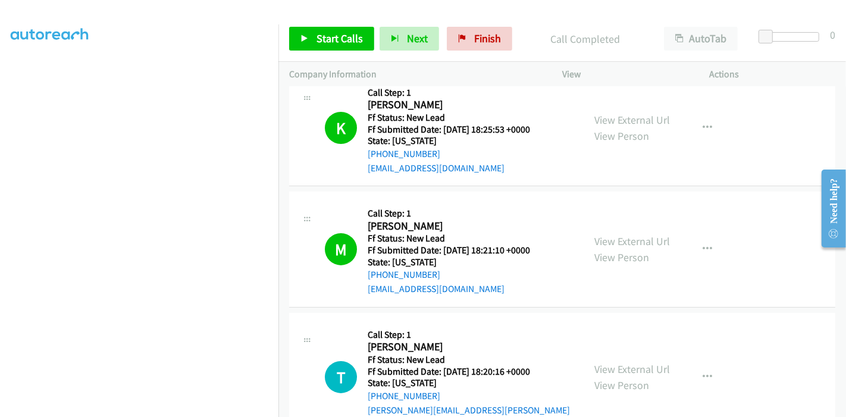
scroll to position [315, 0]
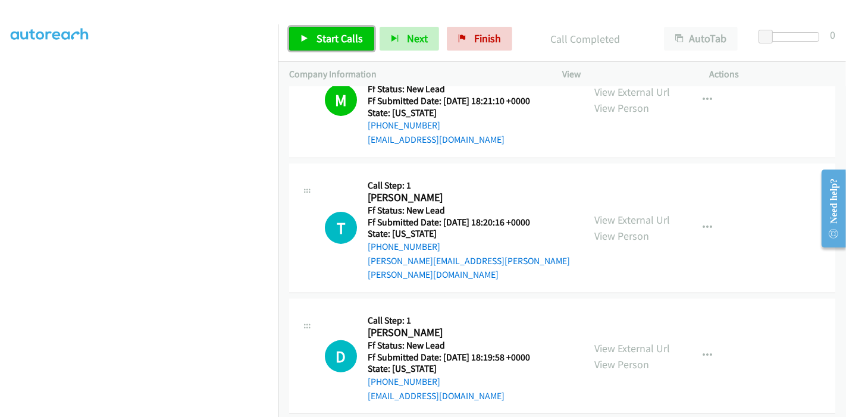
click at [343, 36] on span "Start Calls" at bounding box center [339, 39] width 46 height 14
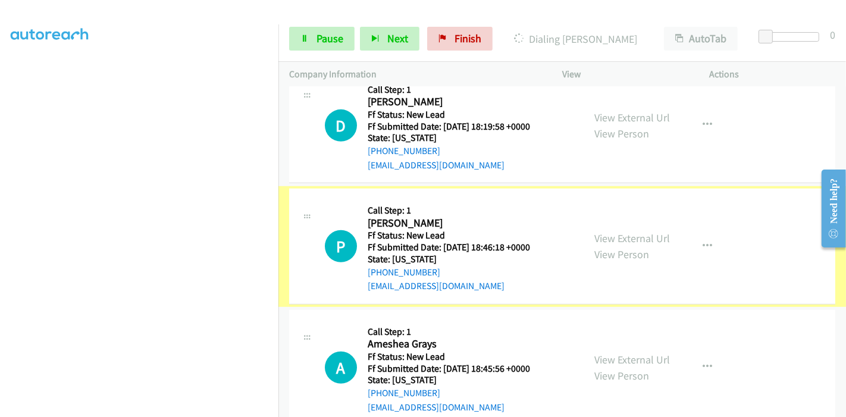
scroll to position [645, 0]
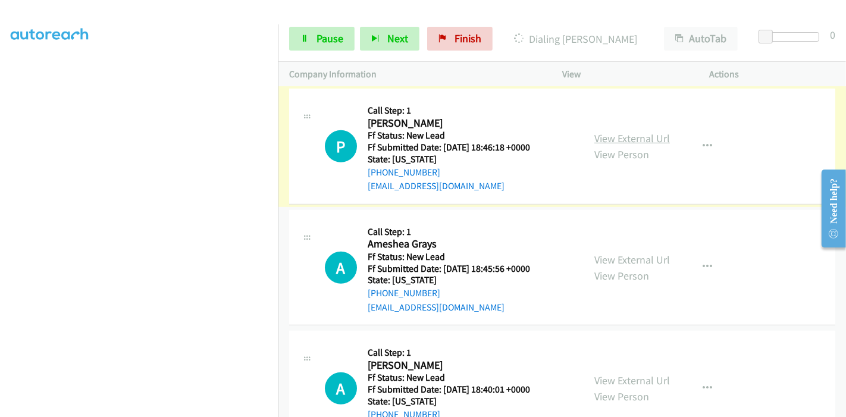
click at [626, 131] on link "View External Url" at bounding box center [632, 138] width 76 height 14
click at [599, 253] on link "View External Url" at bounding box center [632, 260] width 76 height 14
click at [609, 373] on link "View External Url" at bounding box center [632, 380] width 76 height 14
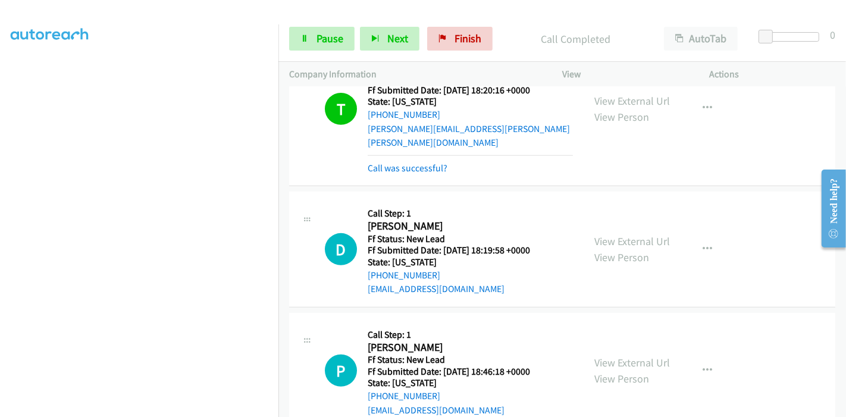
scroll to position [513, 0]
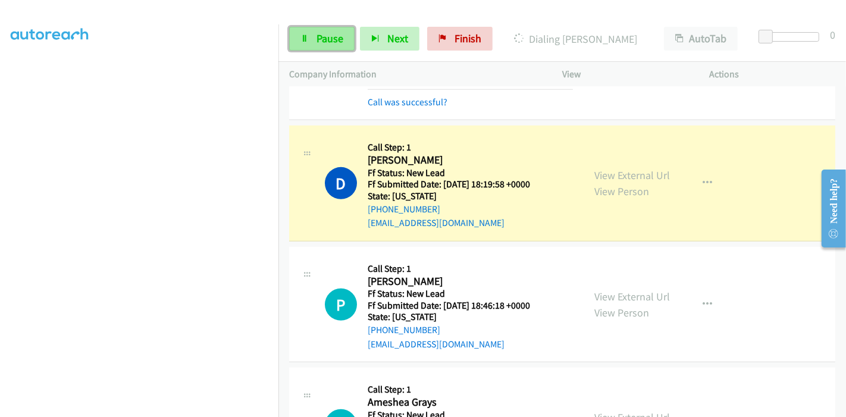
click at [312, 32] on link "Pause" at bounding box center [321, 39] width 65 height 24
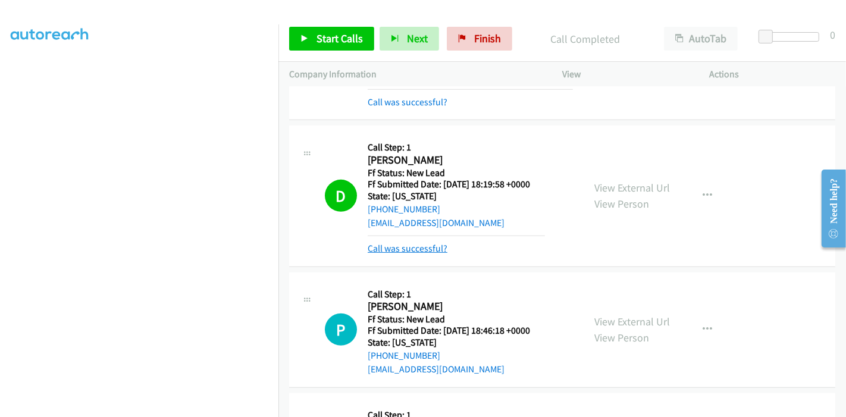
click at [411, 243] on link "Call was successful?" at bounding box center [407, 248] width 80 height 11
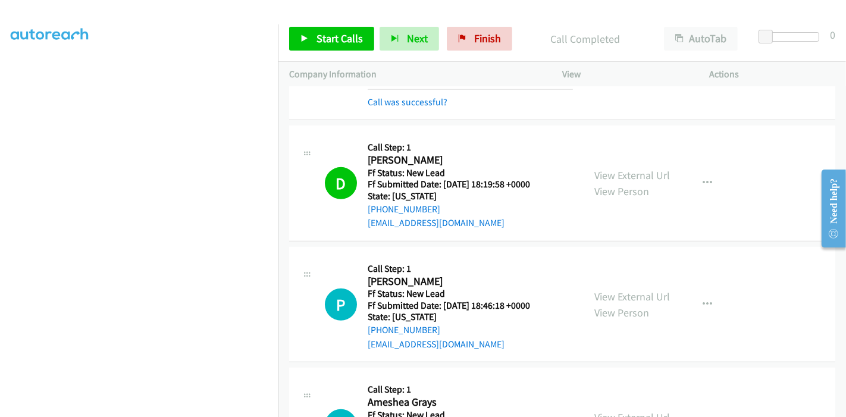
click at [322, 52] on div "Start Calls Pause Next Finish Call Completed AutoTab AutoTab 0" at bounding box center [561, 39] width 567 height 46
click at [317, 45] on span "Start Calls" at bounding box center [339, 39] width 46 height 14
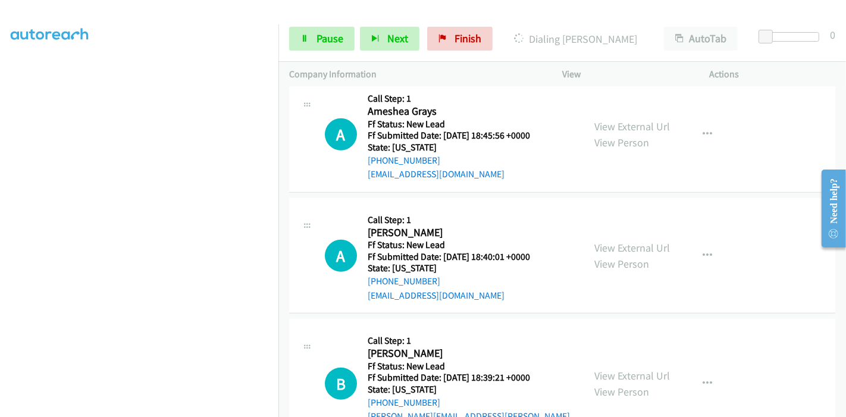
scroll to position [824, 0]
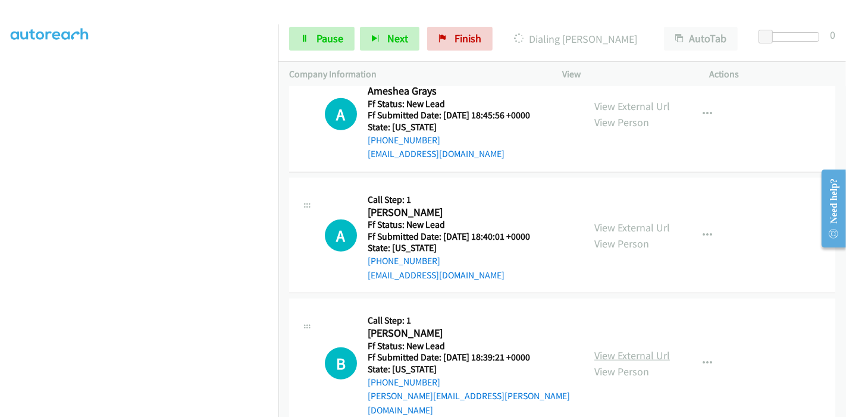
click at [606, 348] on link "View External Url" at bounding box center [632, 355] width 76 height 14
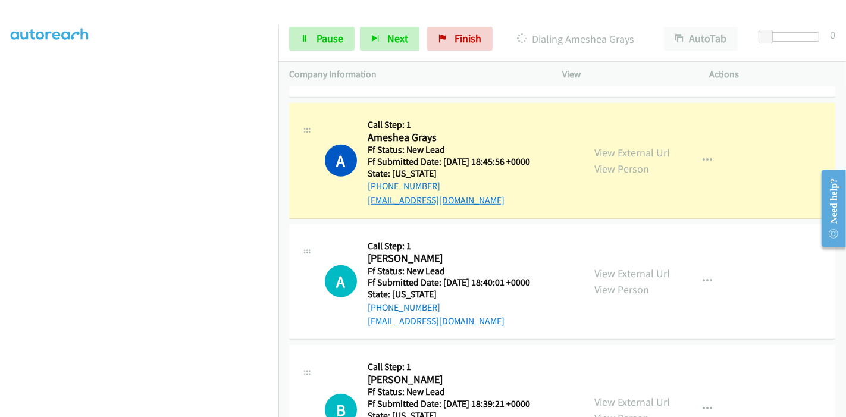
scroll to position [782, 0]
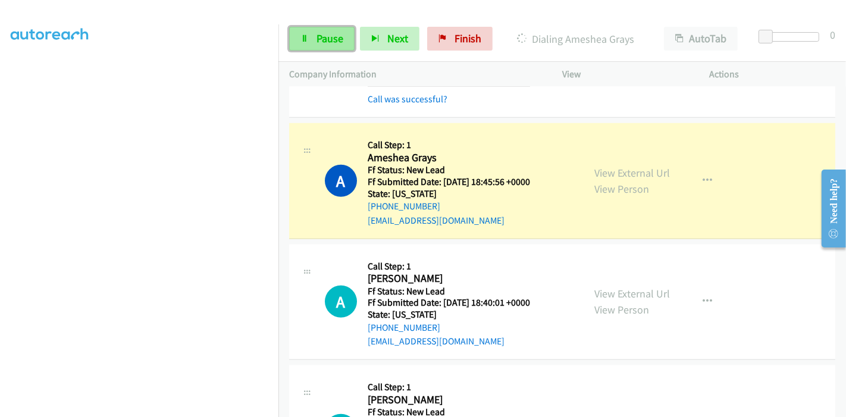
click at [329, 40] on span "Pause" at bounding box center [329, 39] width 27 height 14
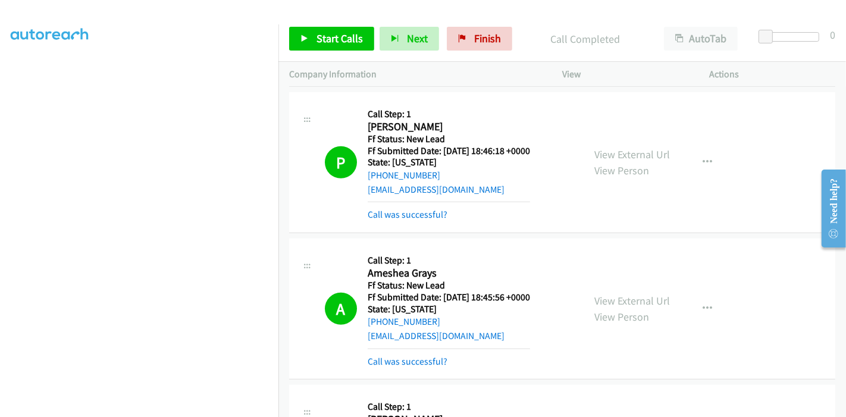
scroll to position [650, 0]
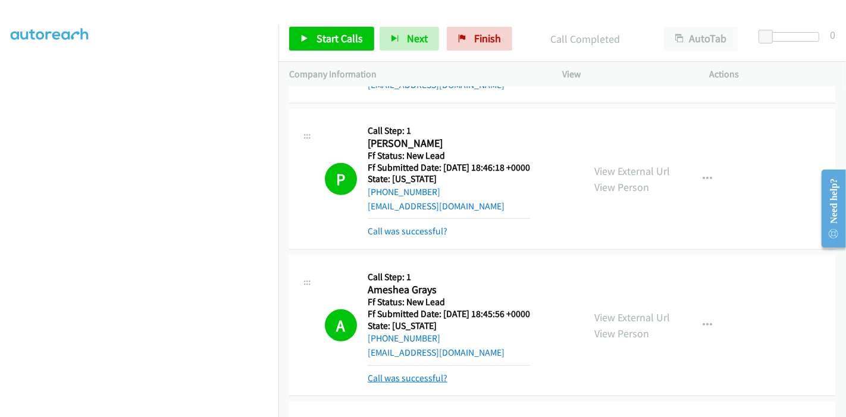
click at [429, 372] on link "Call was successful?" at bounding box center [407, 377] width 80 height 11
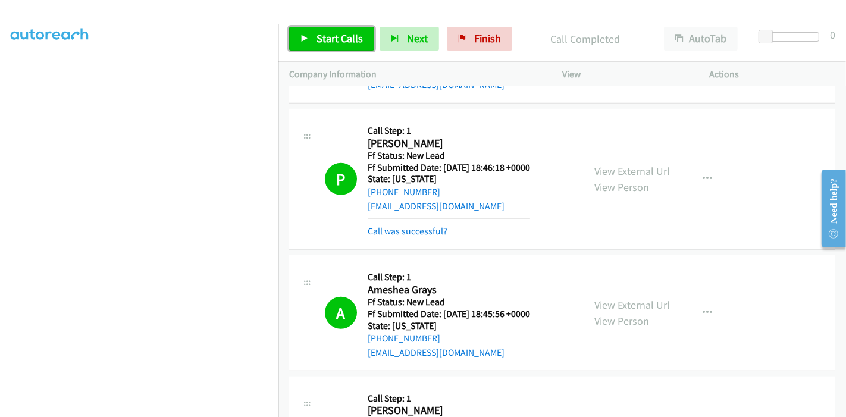
click at [331, 36] on span "Start Calls" at bounding box center [339, 39] width 46 height 14
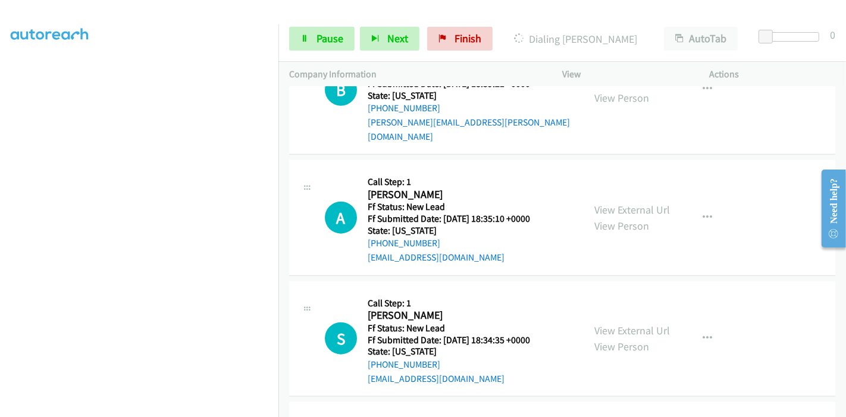
scroll to position [1178, 0]
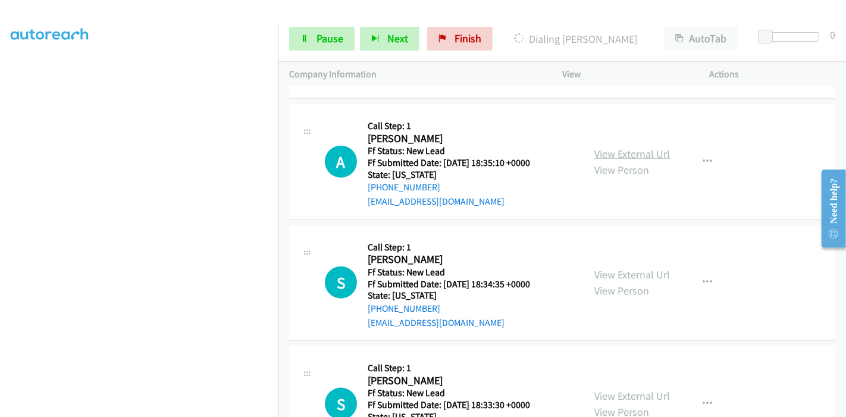
click at [620, 147] on link "View External Url" at bounding box center [632, 154] width 76 height 14
click at [617, 268] on link "View External Url" at bounding box center [632, 275] width 76 height 14
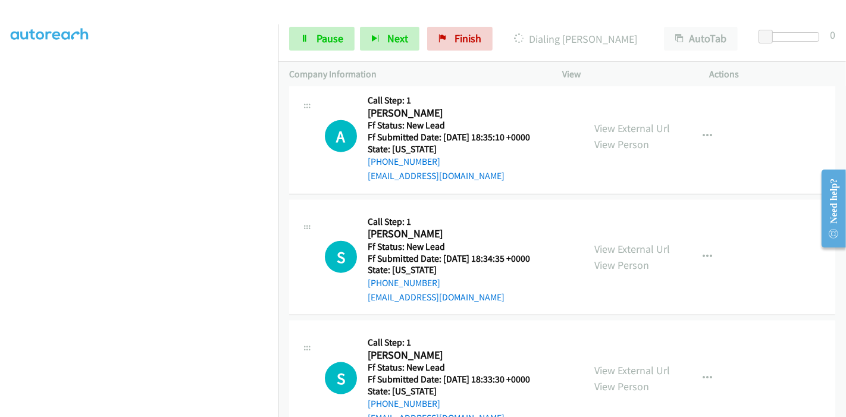
scroll to position [1211, 0]
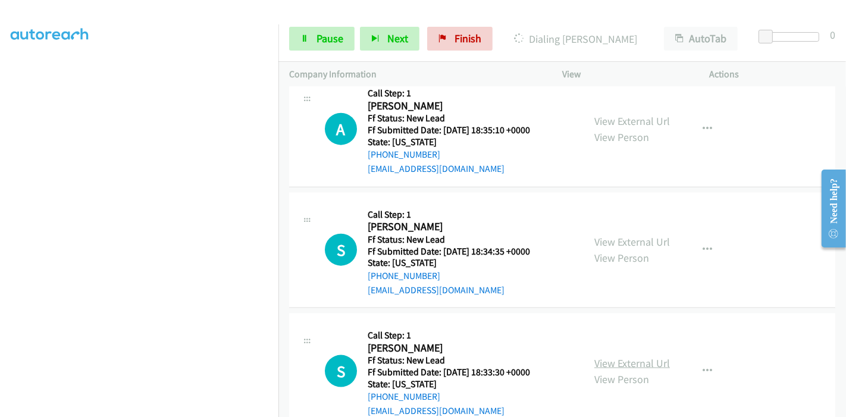
click at [615, 356] on link "View External Url" at bounding box center [632, 363] width 76 height 14
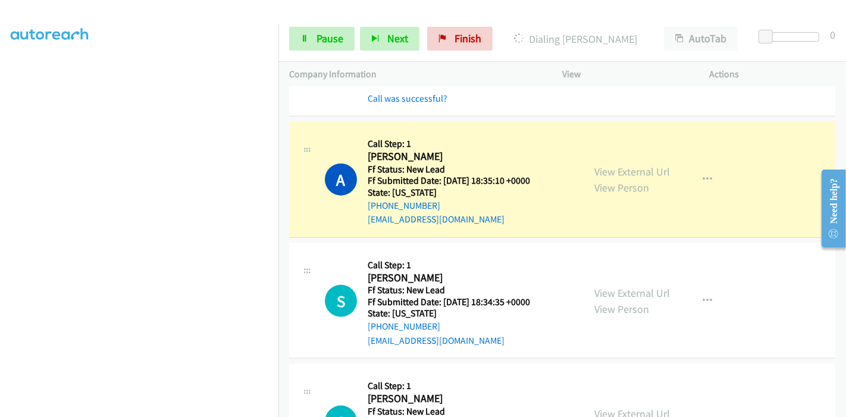
scroll to position [1236, 0]
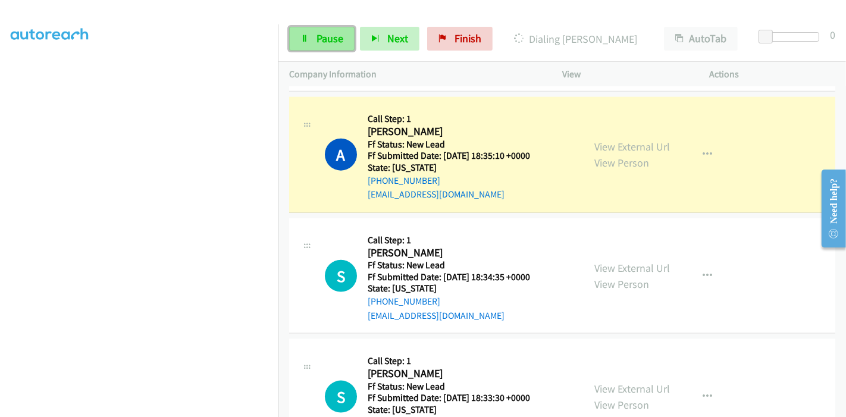
click at [322, 36] on span "Pause" at bounding box center [329, 39] width 27 height 14
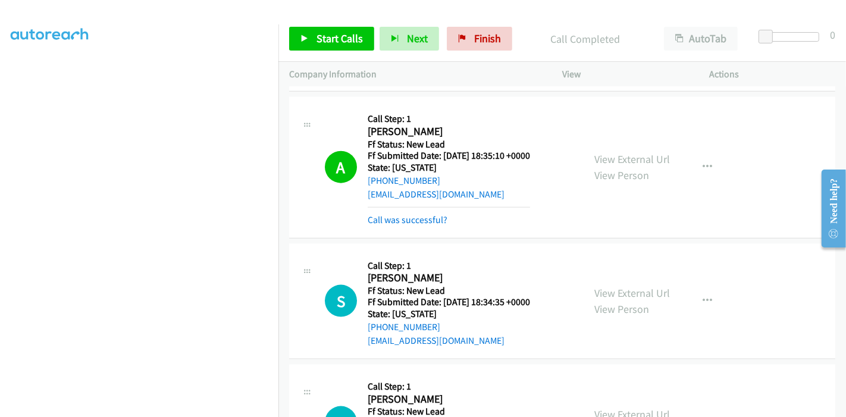
click at [389, 213] on div "Call was successful?" at bounding box center [448, 220] width 162 height 14
click at [389, 214] on link "Call was successful?" at bounding box center [407, 219] width 80 height 11
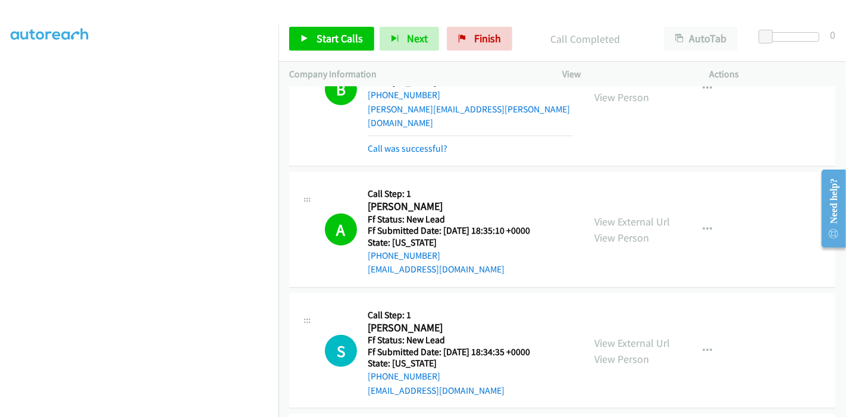
scroll to position [1293, 0]
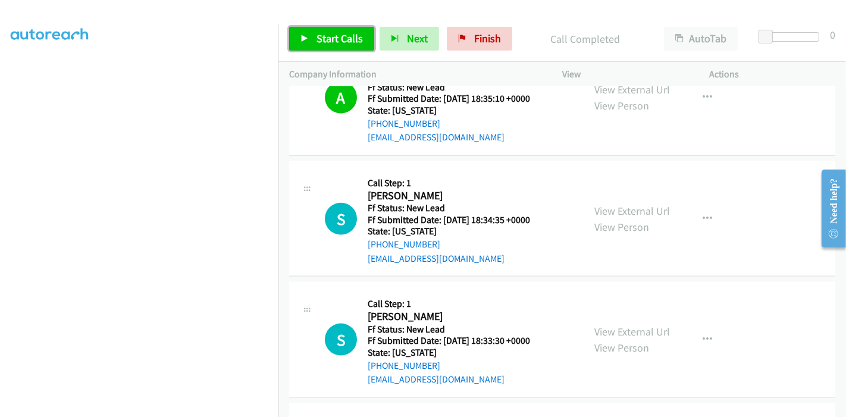
click at [327, 35] on span "Start Calls" at bounding box center [339, 39] width 46 height 14
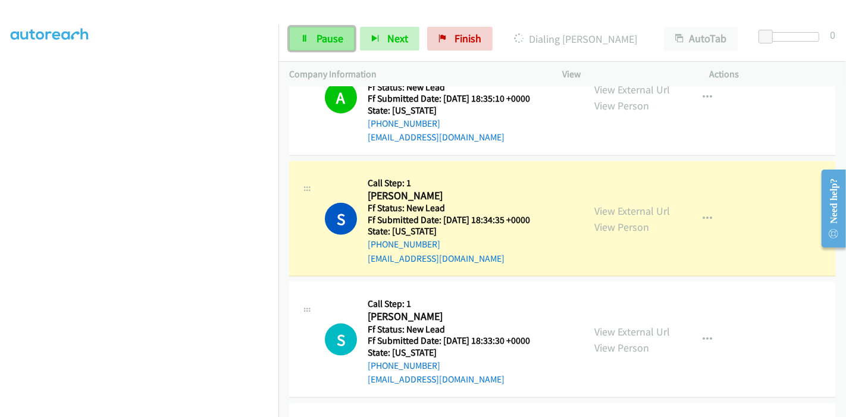
click at [323, 42] on span "Pause" at bounding box center [329, 39] width 27 height 14
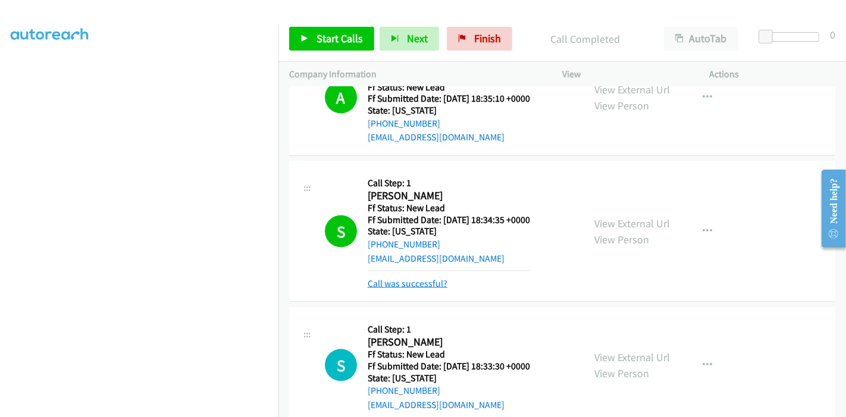
click at [406, 278] on link "Call was successful?" at bounding box center [407, 283] width 80 height 11
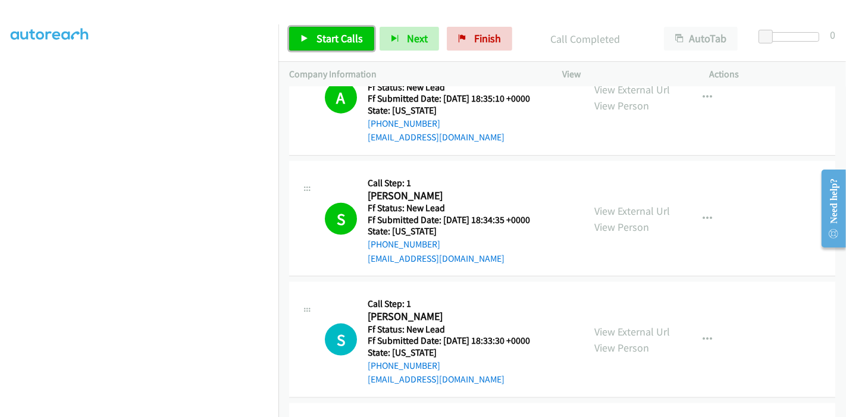
click at [327, 38] on span "Start Calls" at bounding box center [339, 39] width 46 height 14
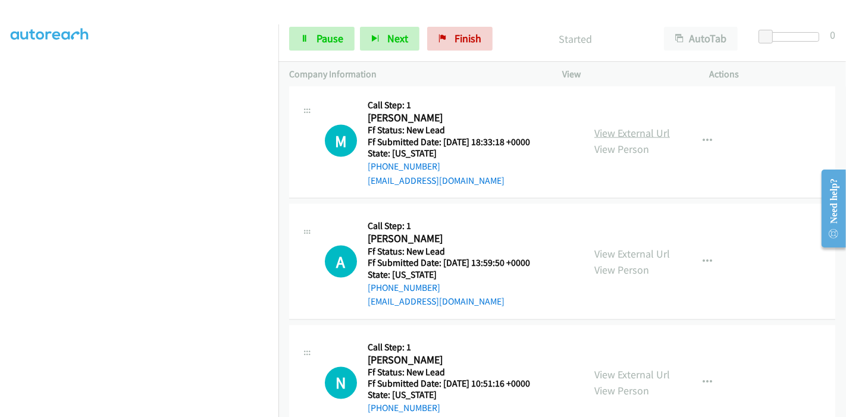
scroll to position [1624, 0]
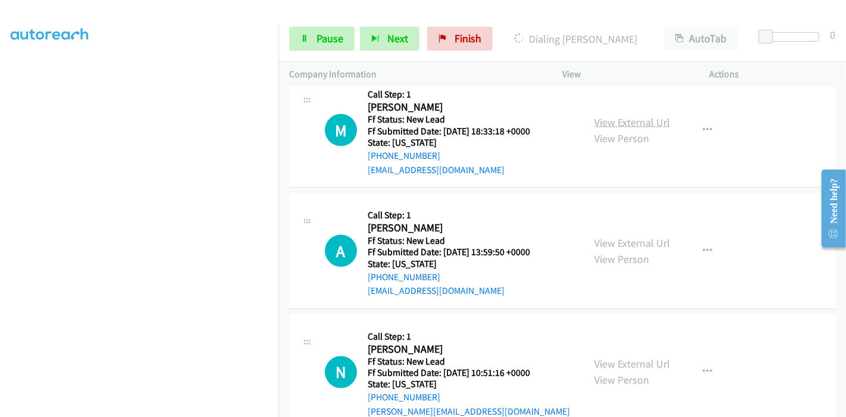
click at [621, 115] on link "View External Url" at bounding box center [632, 122] width 76 height 14
click at [595, 236] on link "View External Url" at bounding box center [632, 243] width 76 height 14
click at [603, 357] on link "View External Url" at bounding box center [632, 364] width 76 height 14
click at [326, 27] on link "Pause" at bounding box center [321, 39] width 65 height 24
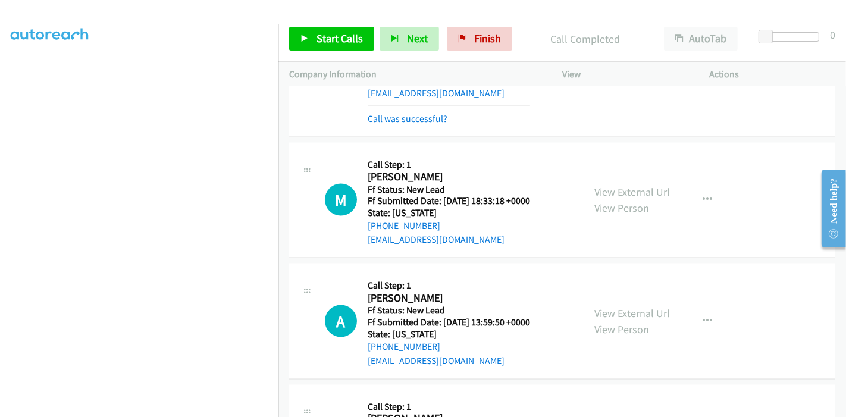
scroll to position [1583, 0]
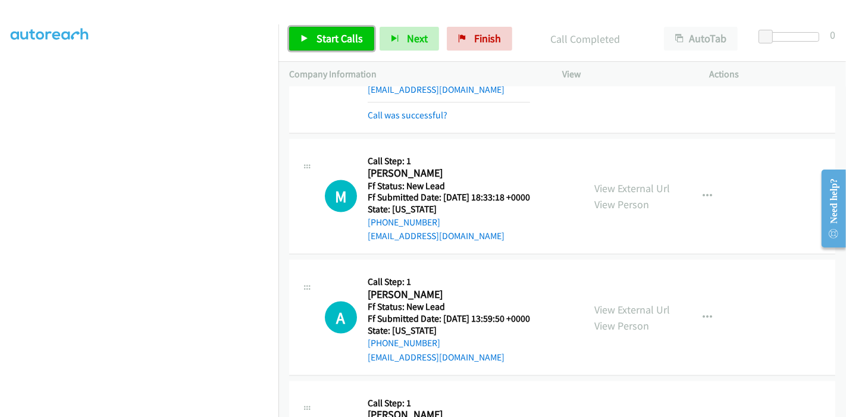
click at [320, 28] on link "Start Calls" at bounding box center [331, 39] width 85 height 24
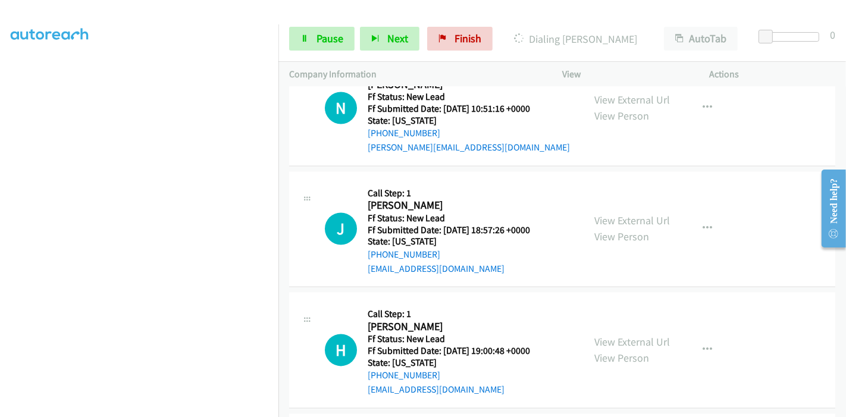
scroll to position [1740, 0]
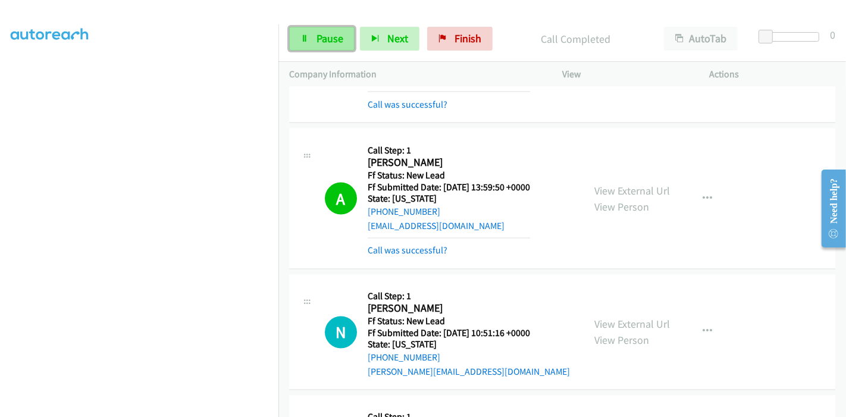
click at [306, 35] on icon at bounding box center [304, 39] width 8 height 8
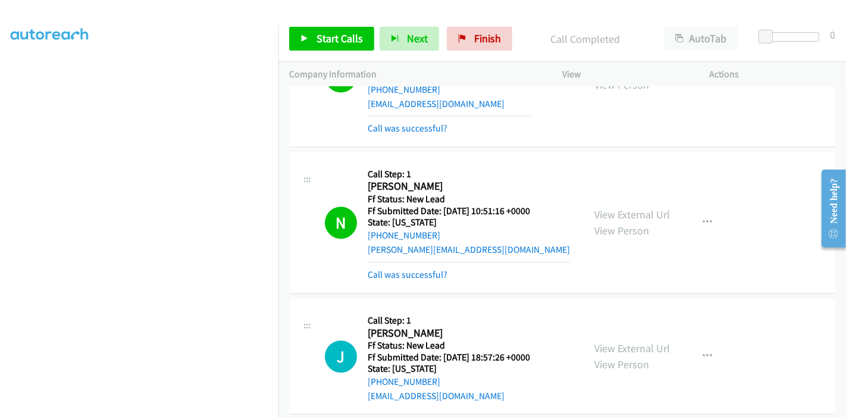
scroll to position [1872, 0]
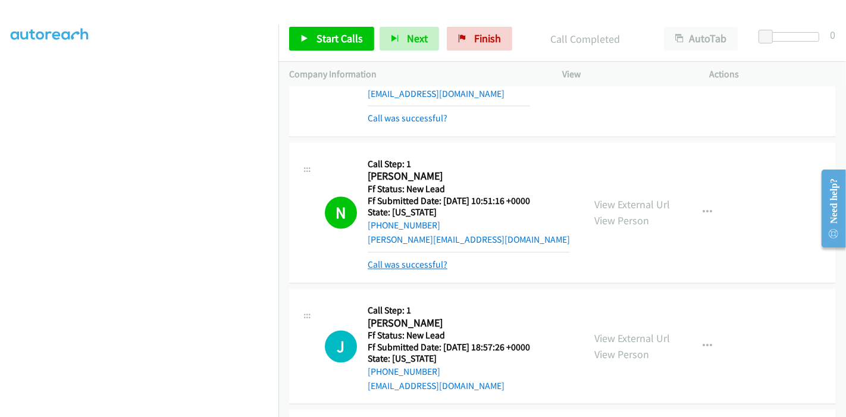
click at [417, 259] on link "Call was successful?" at bounding box center [407, 264] width 80 height 11
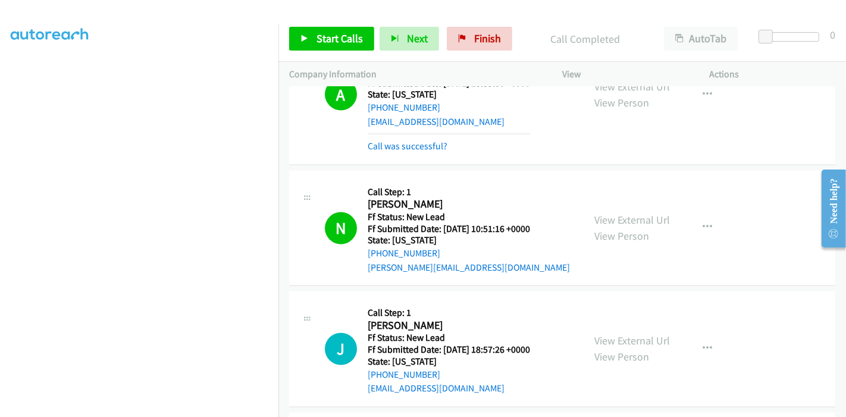
scroll to position [1841, 0]
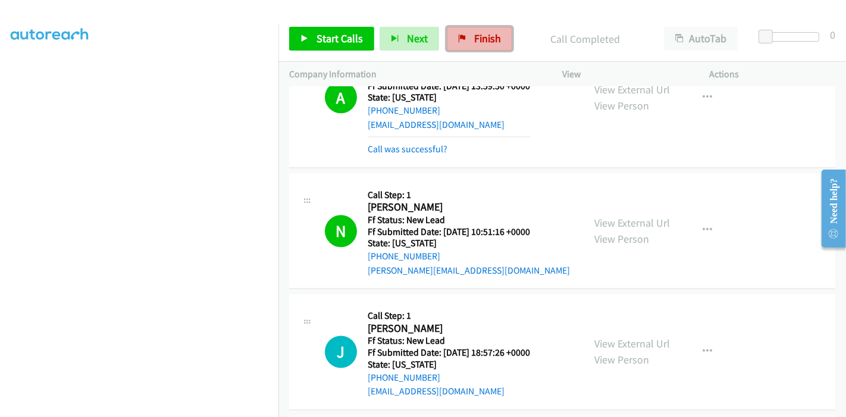
click at [478, 40] on span "Finish" at bounding box center [487, 39] width 27 height 14
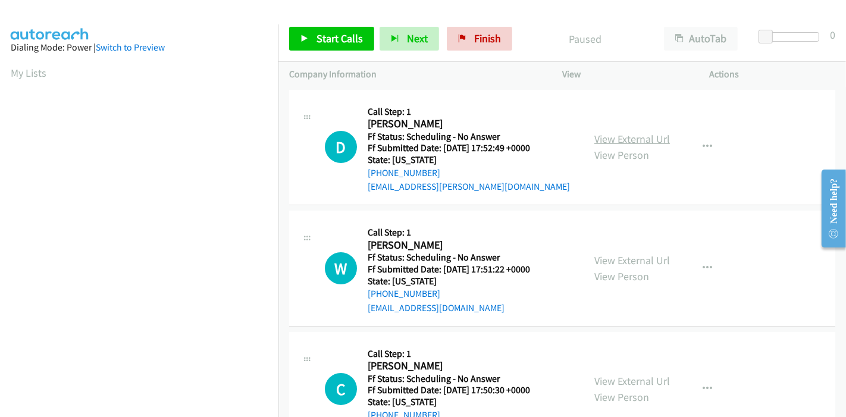
click at [650, 140] on link "View External Url" at bounding box center [632, 139] width 76 height 14
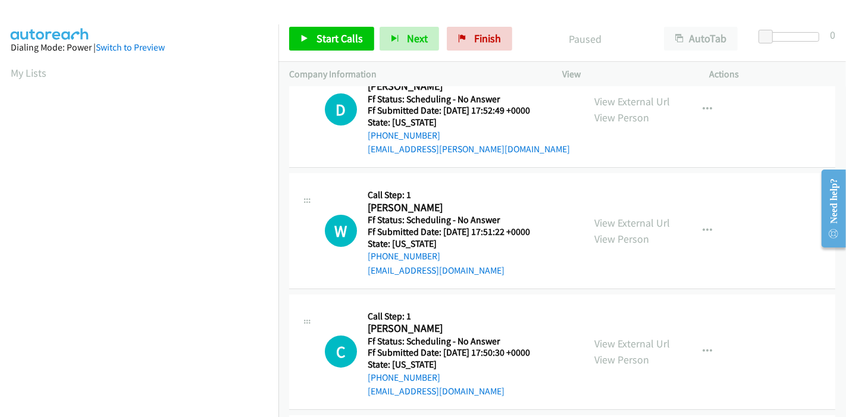
scroll to position [66, 0]
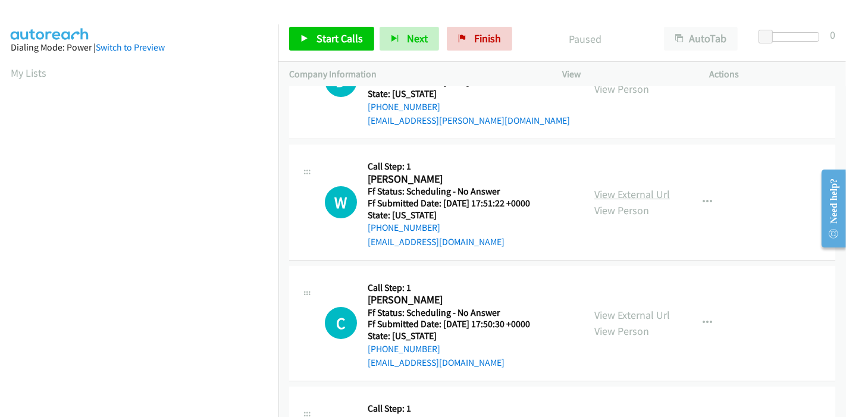
click at [623, 199] on link "View External Url" at bounding box center [632, 194] width 76 height 14
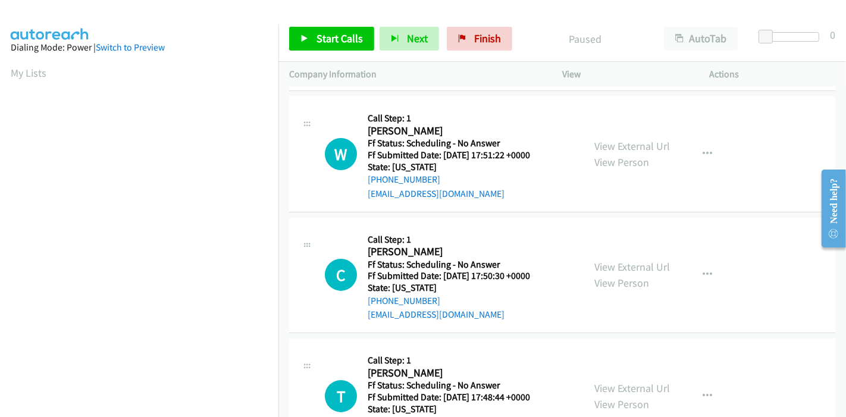
scroll to position [132, 0]
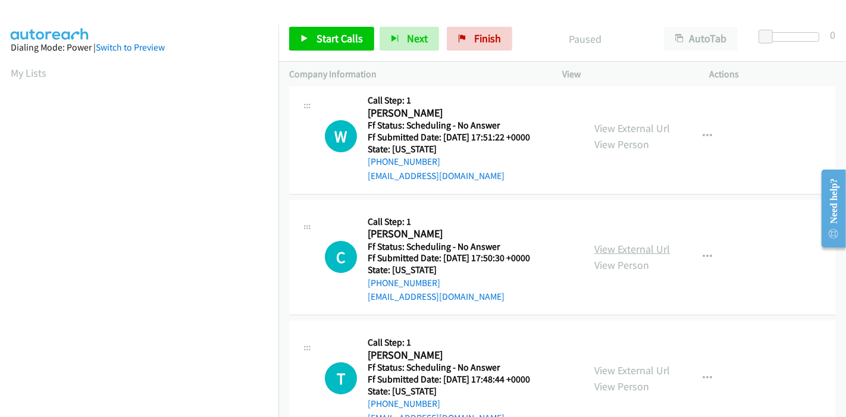
click at [604, 245] on link "View External Url" at bounding box center [632, 249] width 76 height 14
click at [338, 33] on span "Start Calls" at bounding box center [339, 39] width 46 height 14
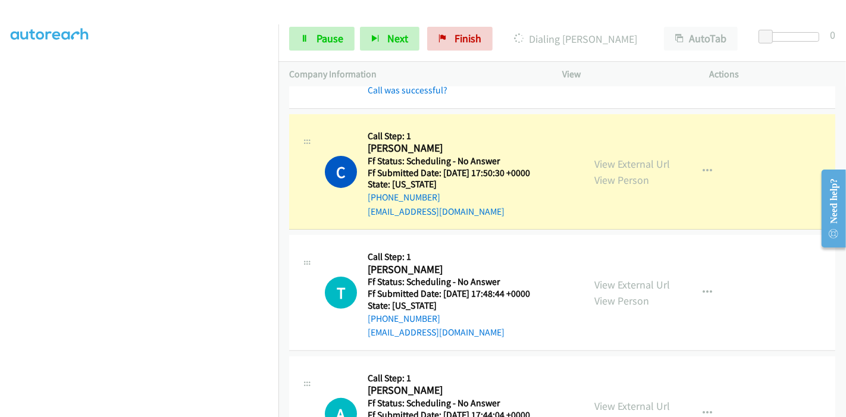
scroll to position [330, 0]
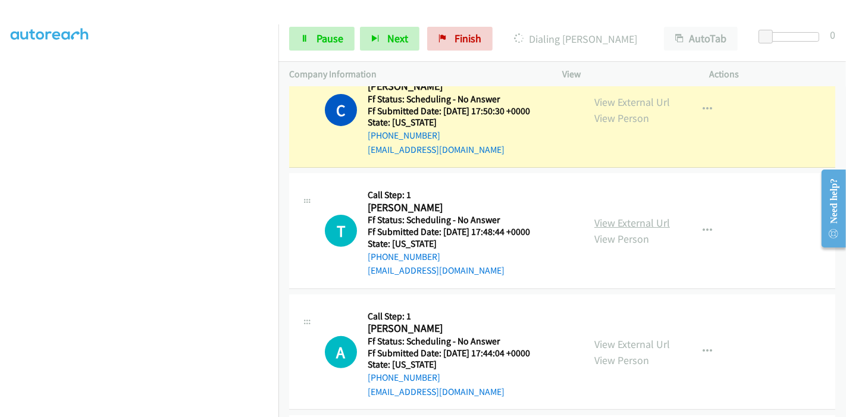
click at [609, 219] on link "View External Url" at bounding box center [632, 223] width 76 height 14
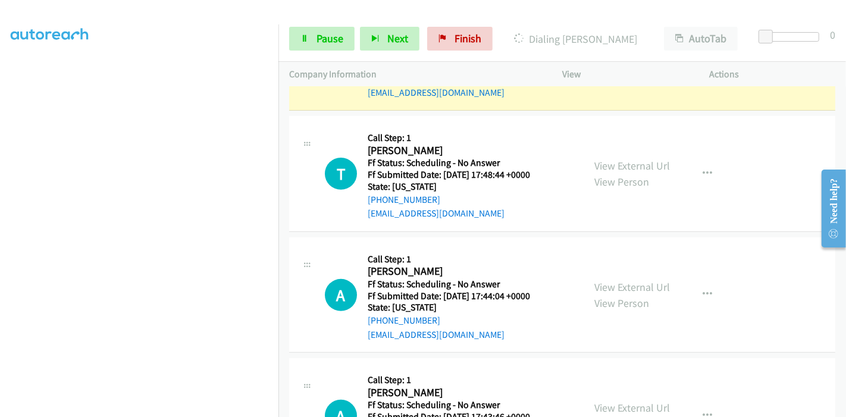
scroll to position [462, 0]
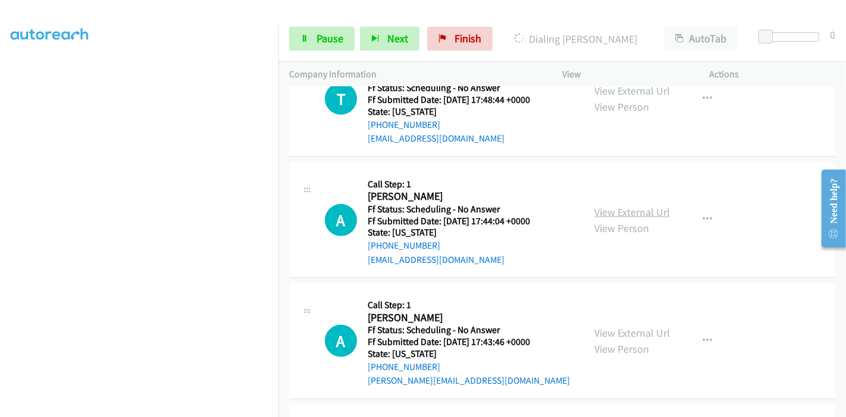
click at [633, 212] on link "View External Url" at bounding box center [632, 212] width 76 height 14
click at [608, 326] on link "View External Url" at bounding box center [632, 333] width 76 height 14
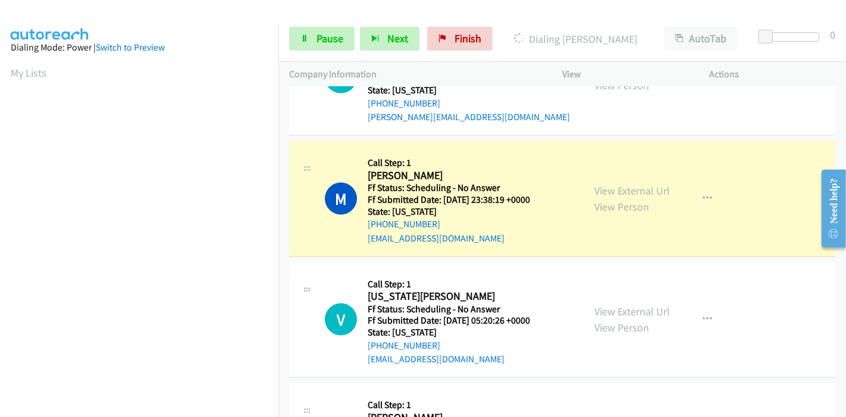
scroll to position [778, 0]
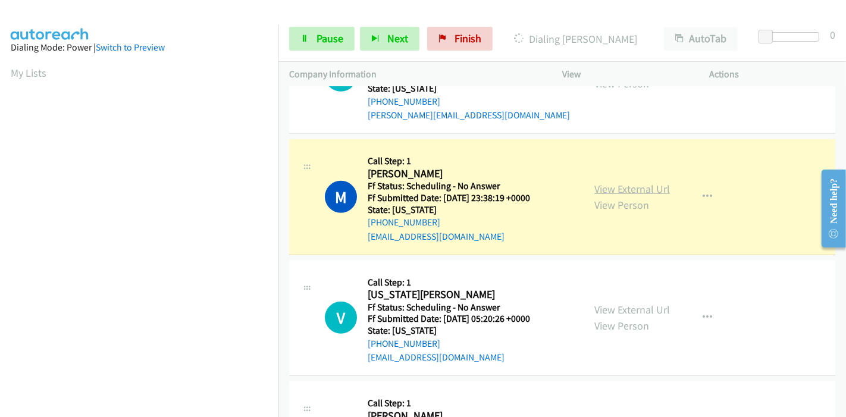
click at [633, 183] on link "View External Url" at bounding box center [632, 189] width 76 height 14
click at [624, 303] on link "View External Url" at bounding box center [632, 310] width 76 height 14
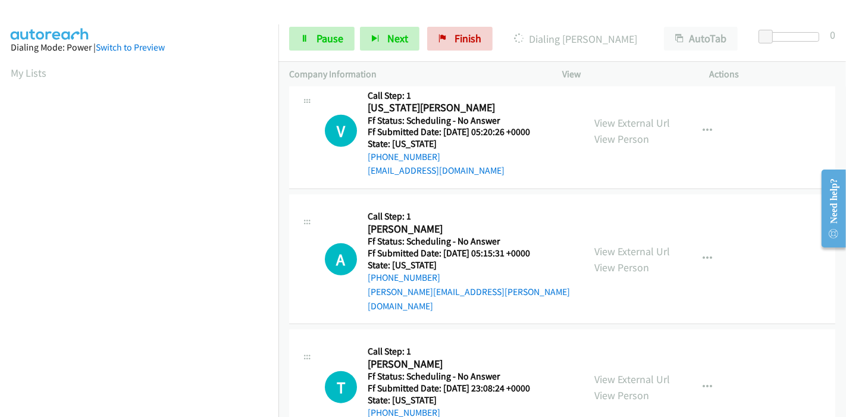
scroll to position [976, 0]
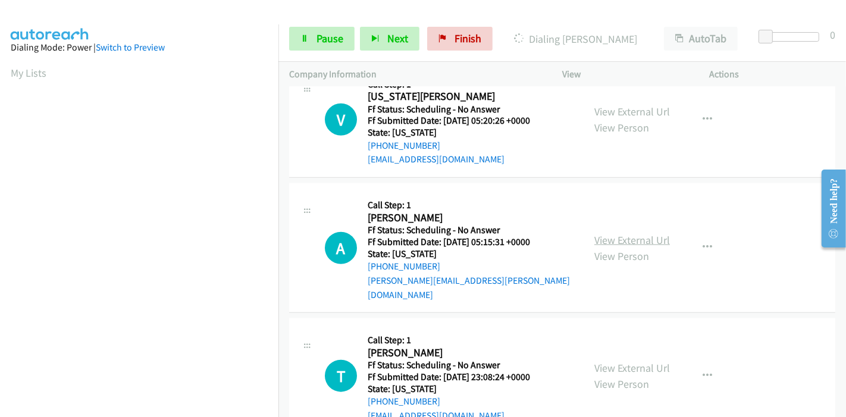
click at [623, 233] on link "View External Url" at bounding box center [632, 240] width 76 height 14
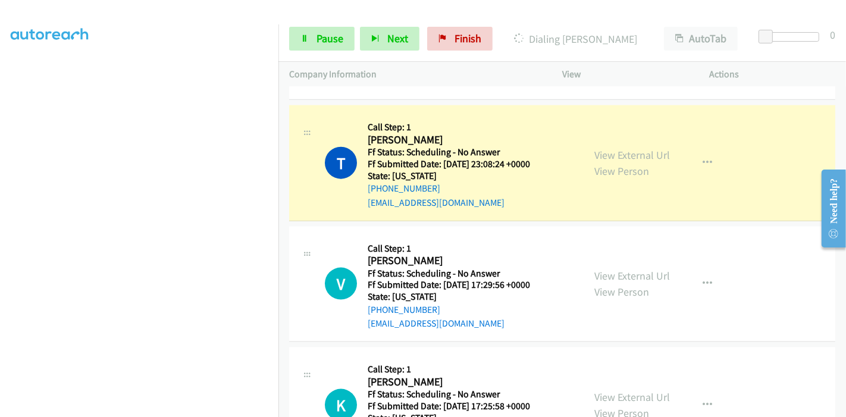
scroll to position [1199, 0]
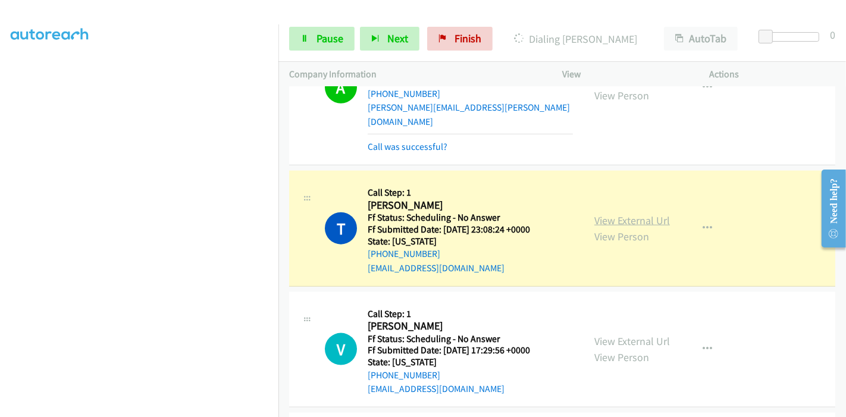
click at [605, 213] on link "View External Url" at bounding box center [632, 220] width 76 height 14
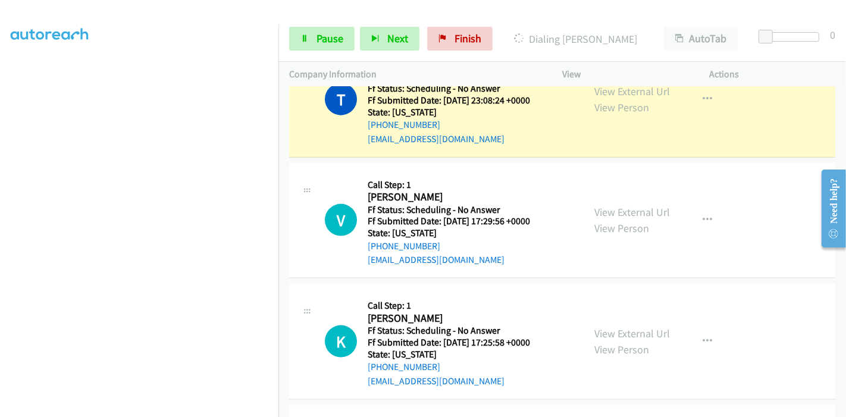
scroll to position [1332, 0]
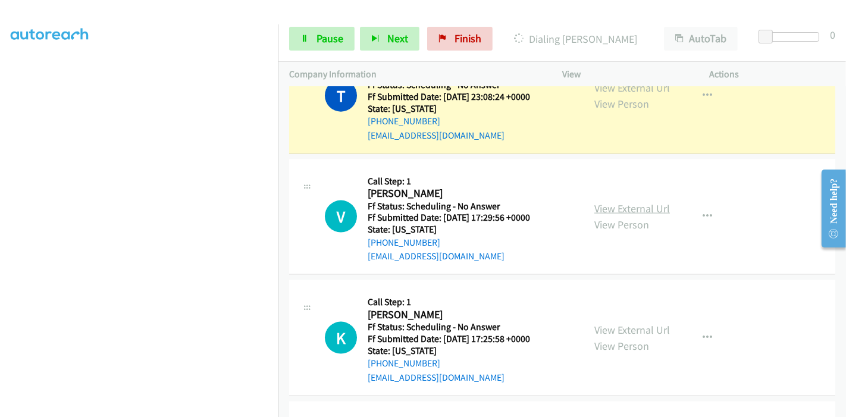
click at [621, 202] on link "View External Url" at bounding box center [632, 209] width 76 height 14
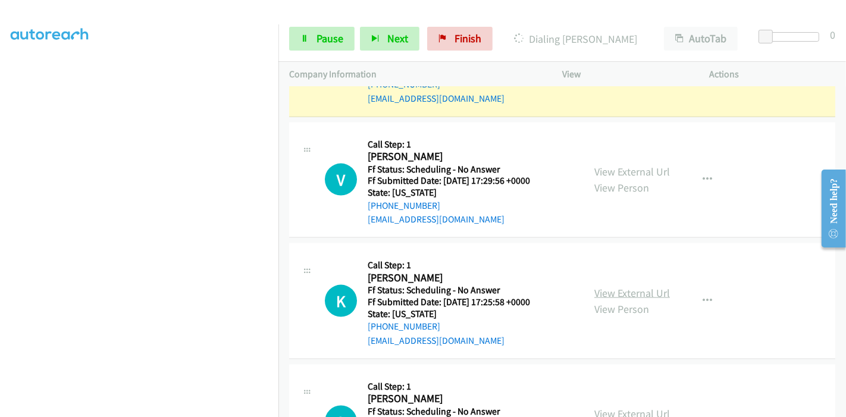
scroll to position [1398, 0]
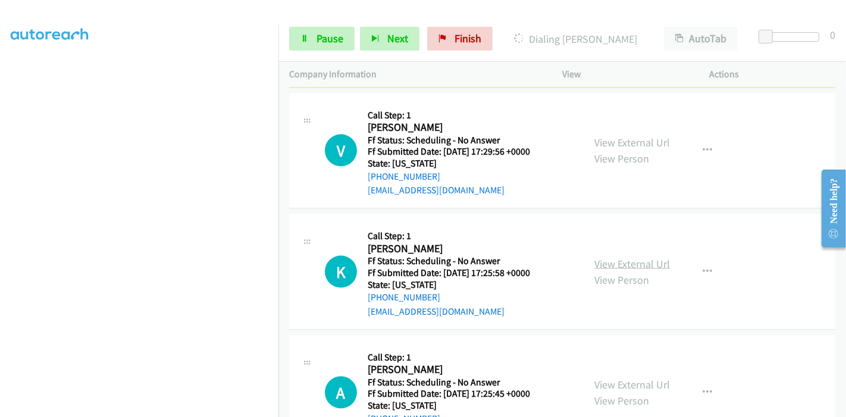
click at [609, 257] on link "View External Url" at bounding box center [632, 264] width 76 height 14
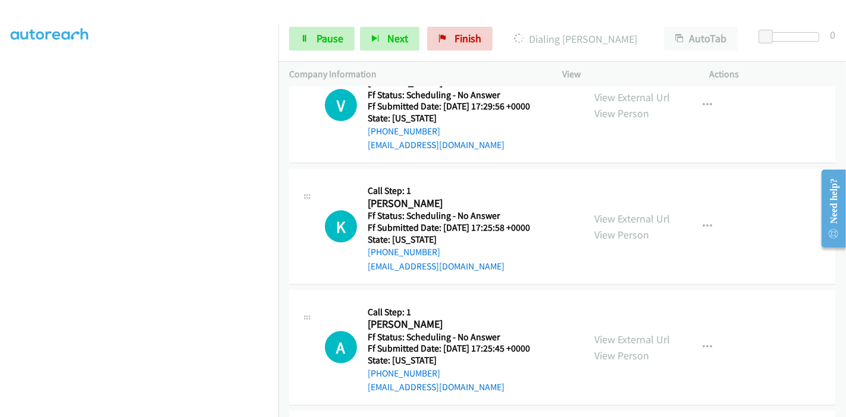
scroll to position [1464, 0]
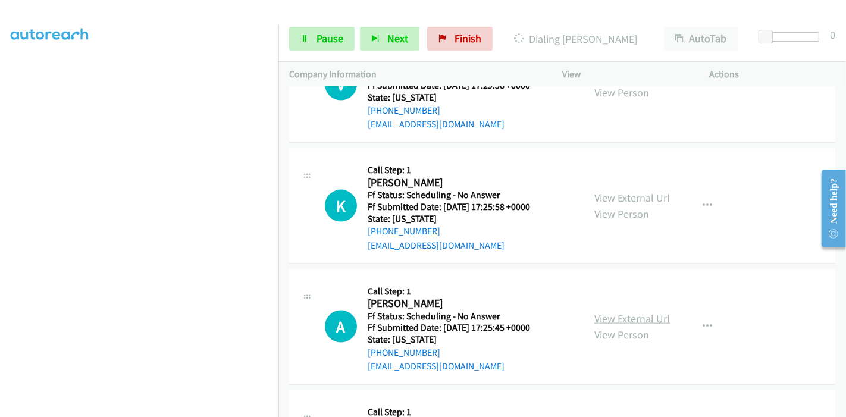
click at [604, 312] on link "View External Url" at bounding box center [632, 319] width 76 height 14
click at [322, 34] on span "Pause" at bounding box center [329, 39] width 27 height 14
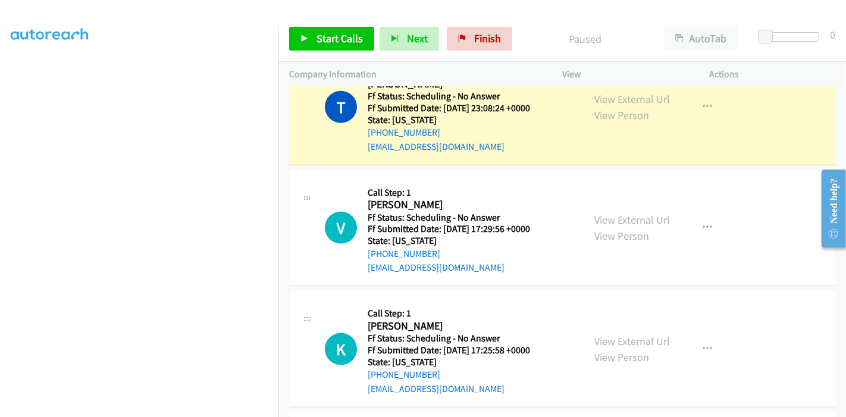
scroll to position [1265, 0]
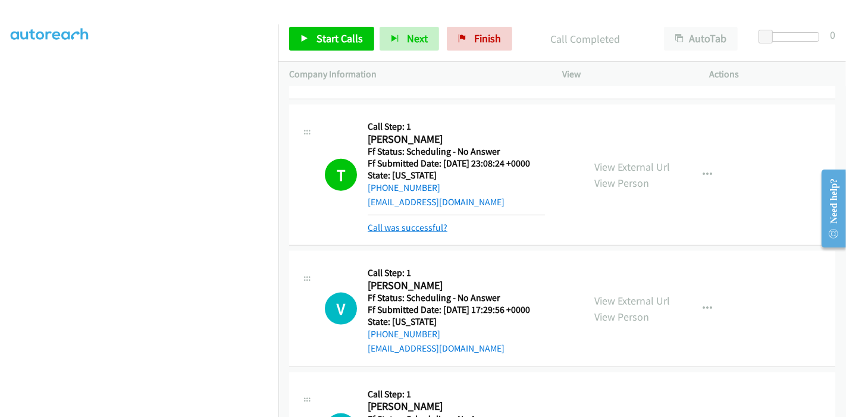
click at [428, 222] on link "Call was successful?" at bounding box center [407, 227] width 80 height 11
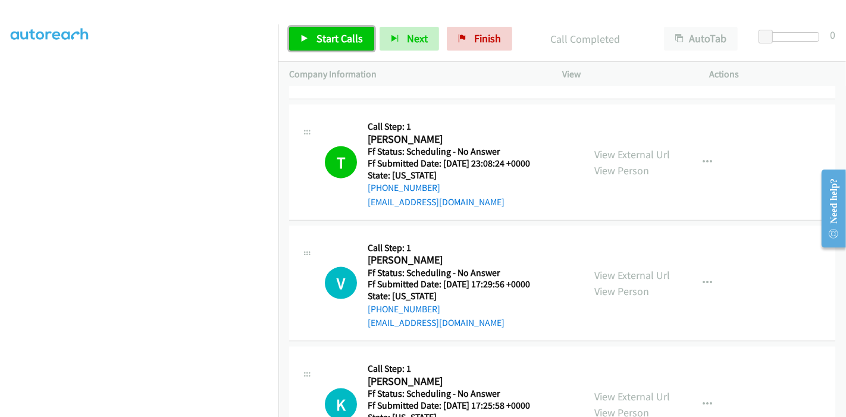
click at [317, 42] on span "Start Calls" at bounding box center [339, 39] width 46 height 14
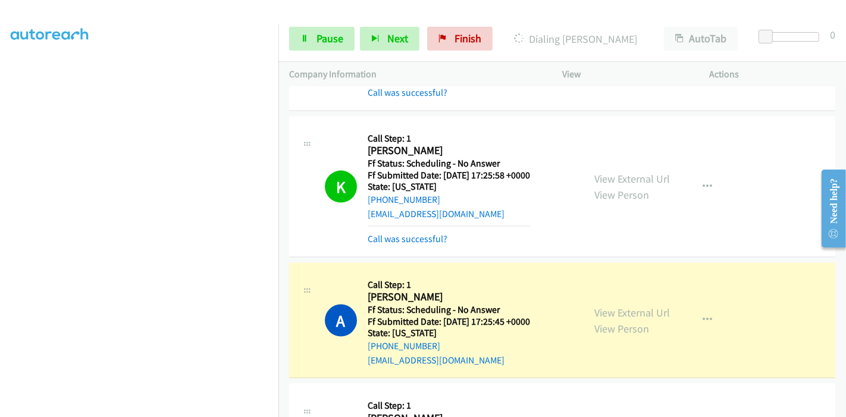
scroll to position [1596, 0]
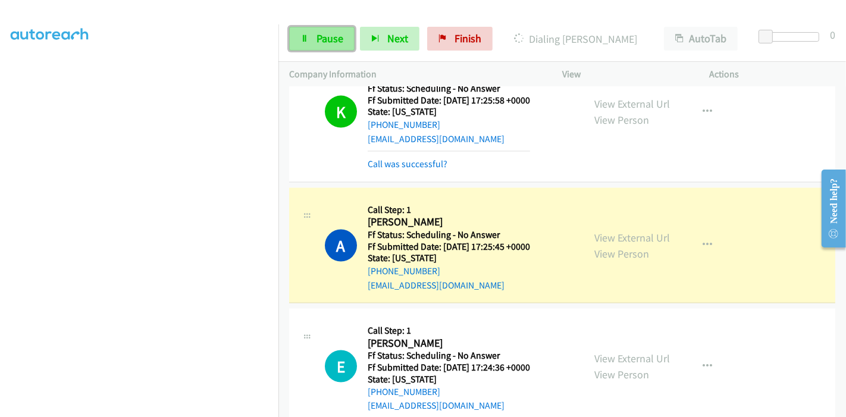
click at [301, 41] on icon at bounding box center [304, 39] width 8 height 8
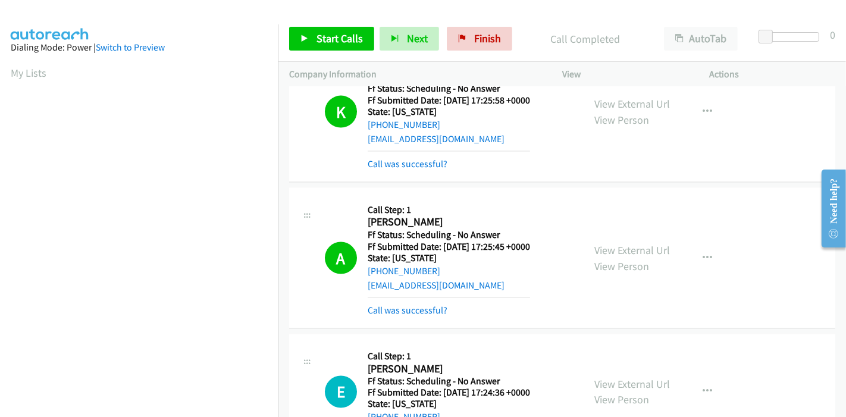
scroll to position [251, 0]
drag, startPoint x: 467, startPoint y: 34, endPoint x: 451, endPoint y: 43, distance: 17.6
click at [467, 34] on link "Finish" at bounding box center [479, 39] width 65 height 24
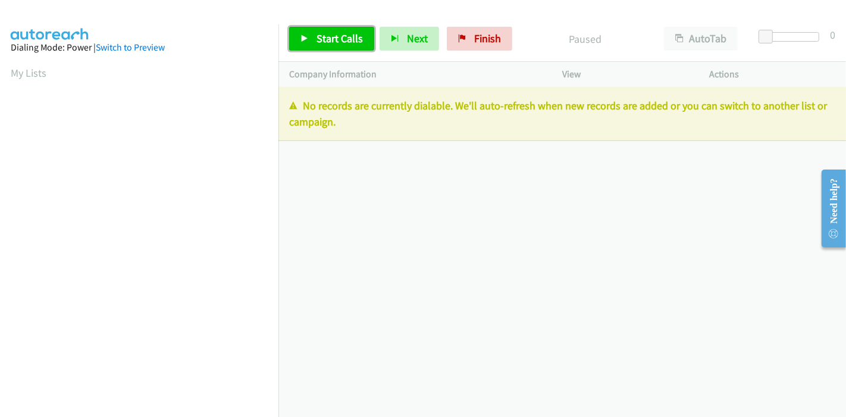
click at [323, 40] on span "Start Calls" at bounding box center [339, 39] width 46 height 14
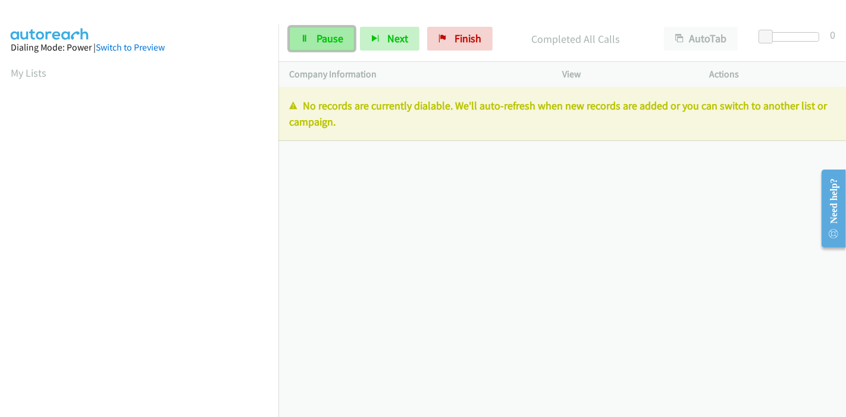
click at [340, 32] on span "Pause" at bounding box center [329, 39] width 27 height 14
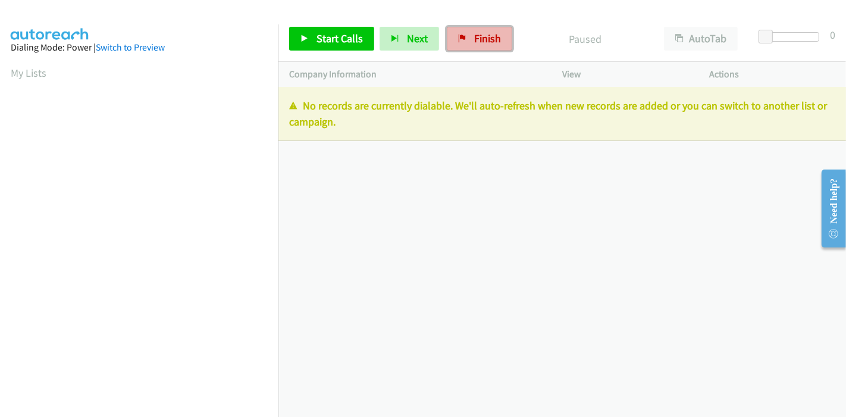
click at [498, 36] on link "Finish" at bounding box center [479, 39] width 65 height 24
